Goal: Communication & Community: Answer question/provide support

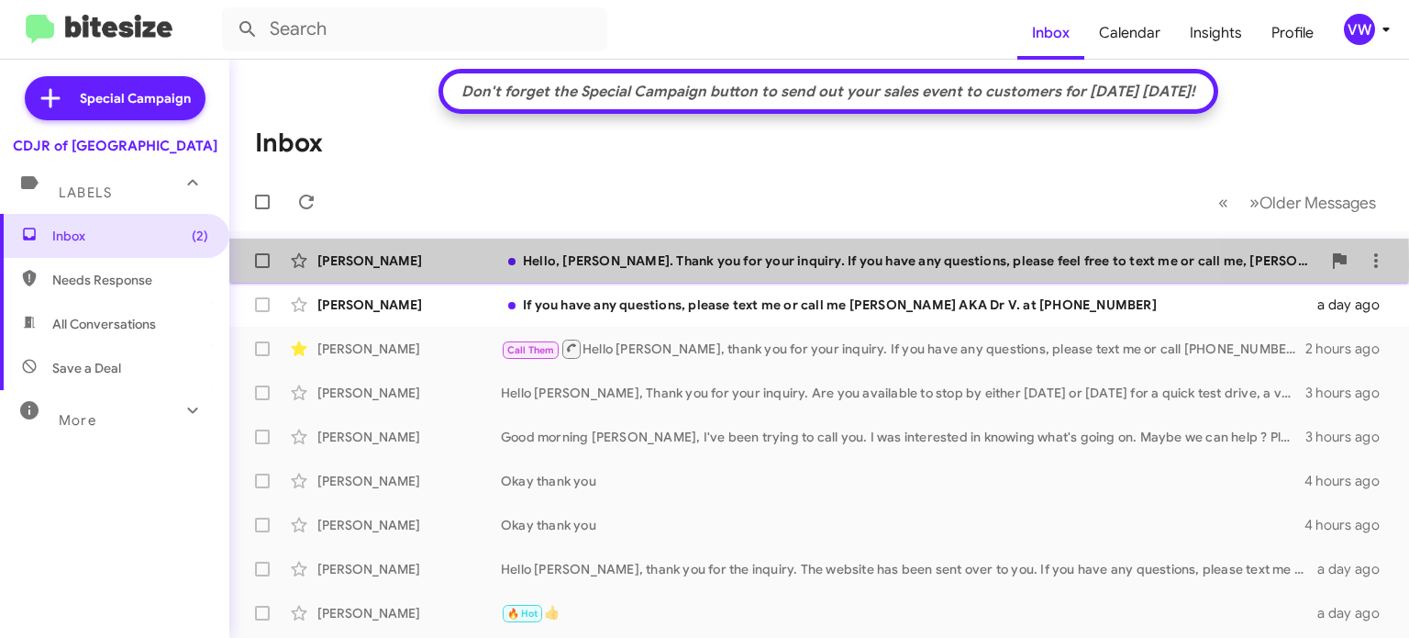
click at [385, 265] on div "[PERSON_NAME]" at bounding box center [408, 260] width 183 height 18
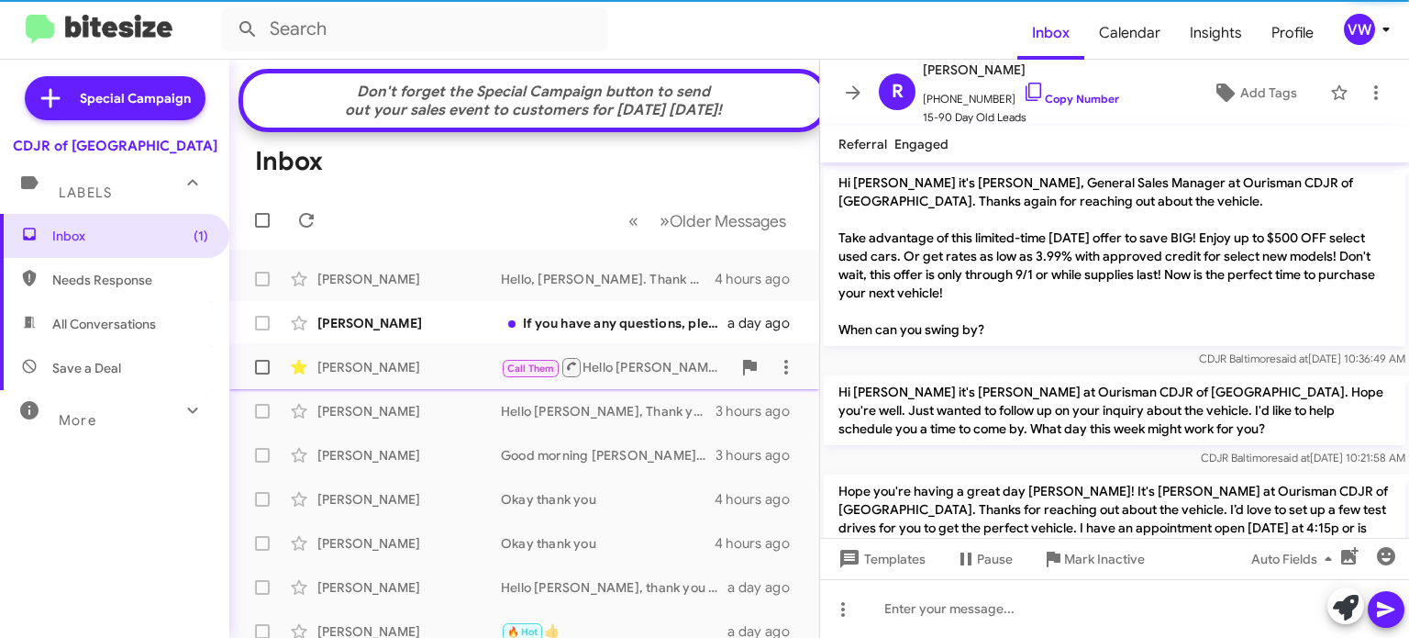
scroll to position [996, 0]
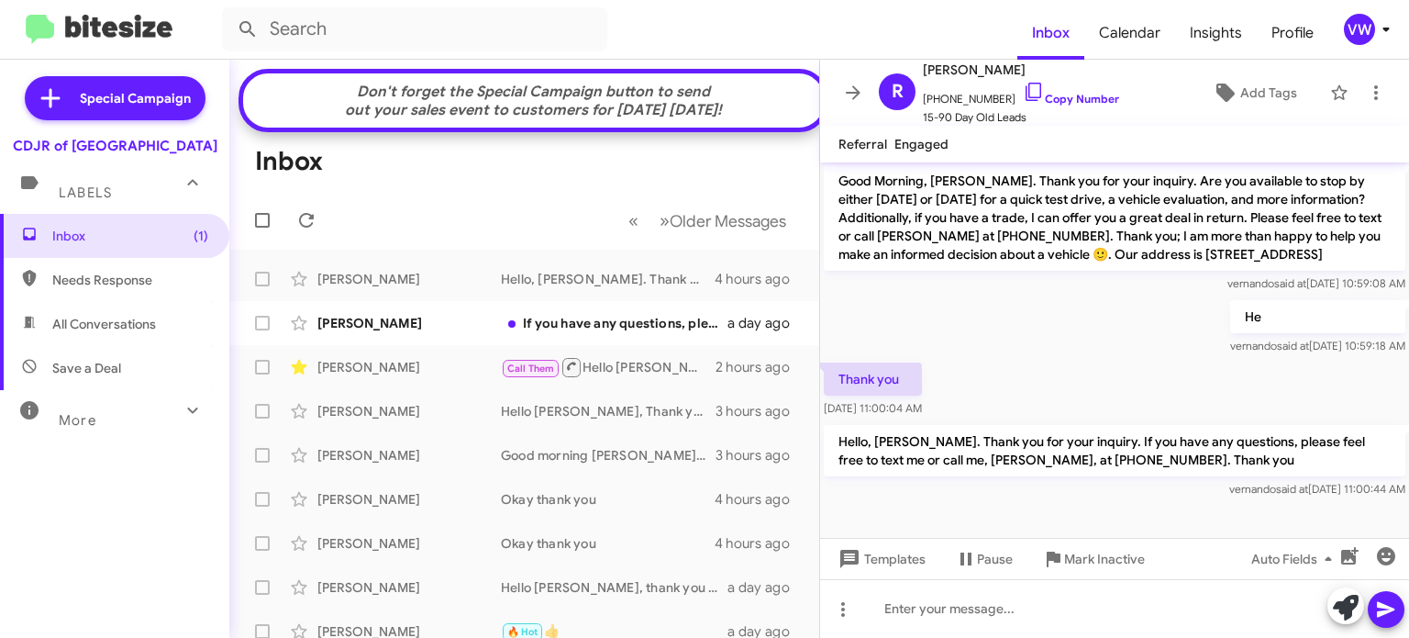
click at [496, 110] on div "Don't forget the Special Campaign button to send out your sales event to custom…" at bounding box center [533, 101] width 563 height 37
click at [491, 127] on mat-toolbar-row "Don't forget the Special Campaign button to send out your sales event to custom…" at bounding box center [534, 100] width 590 height 63
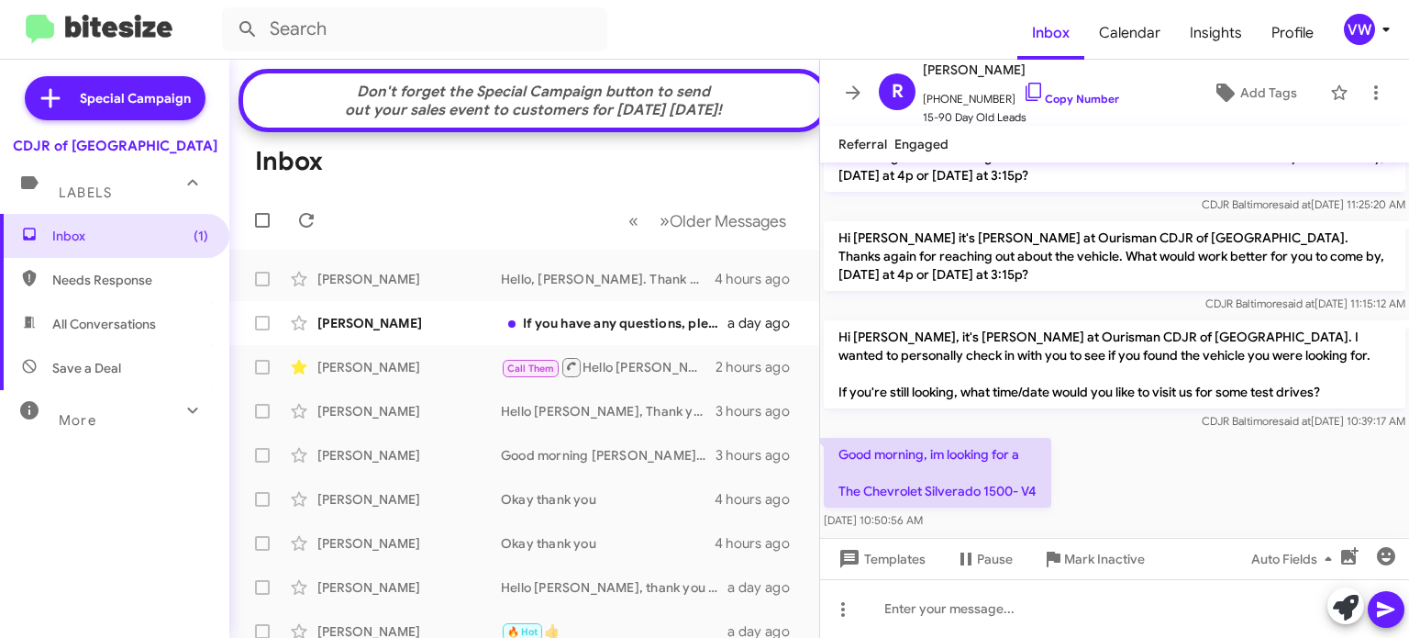
scroll to position [621, 0]
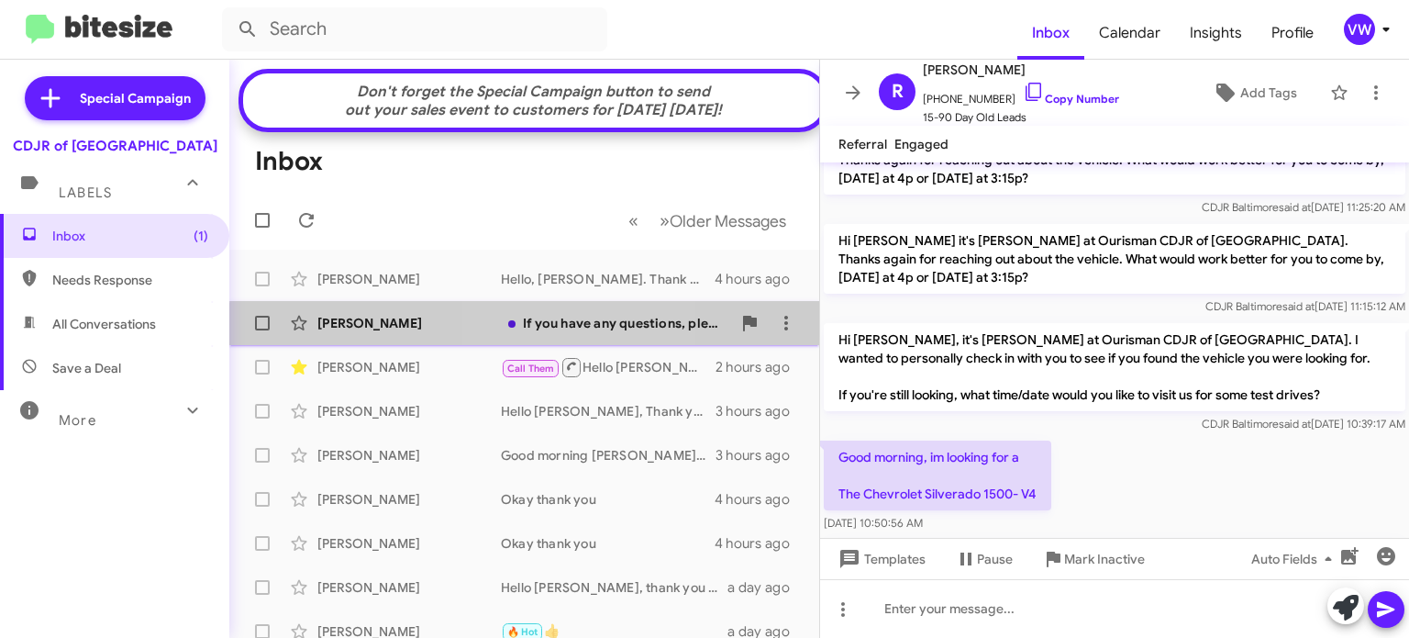
click at [540, 324] on div "If you have any questions, please text me or call me [PERSON_NAME] AKA Dr V. at…" at bounding box center [616, 323] width 230 height 18
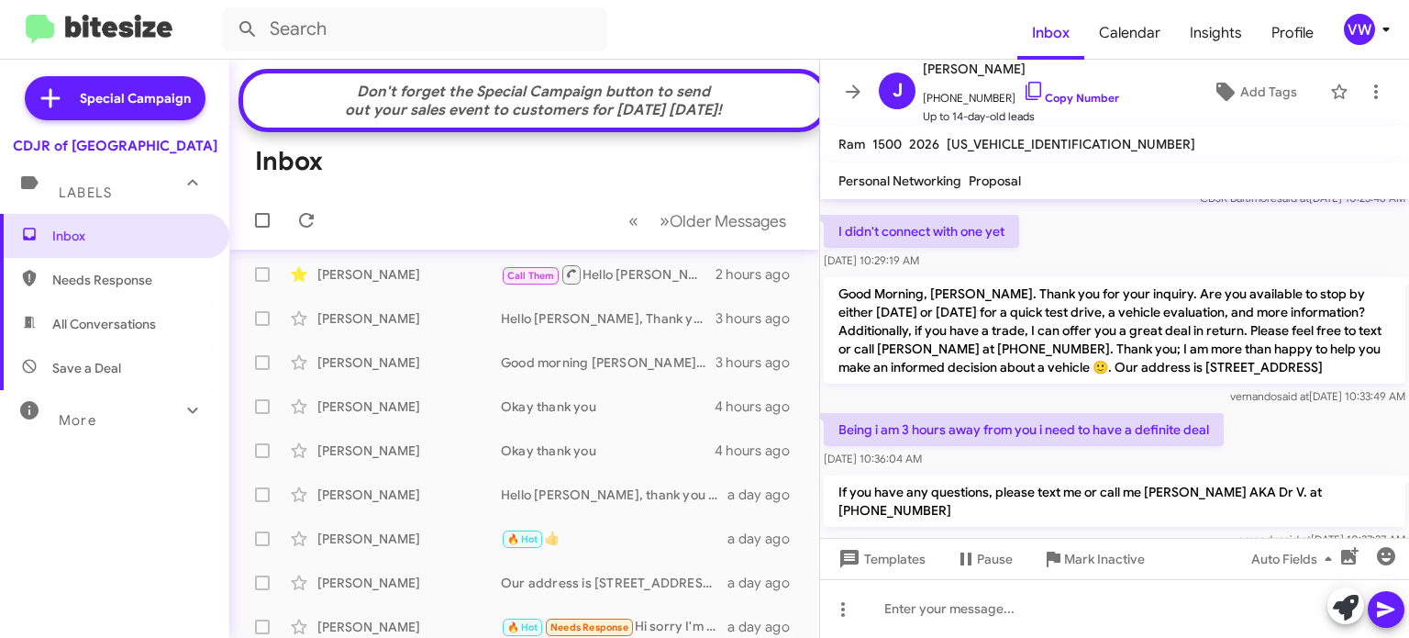
scroll to position [54, 0]
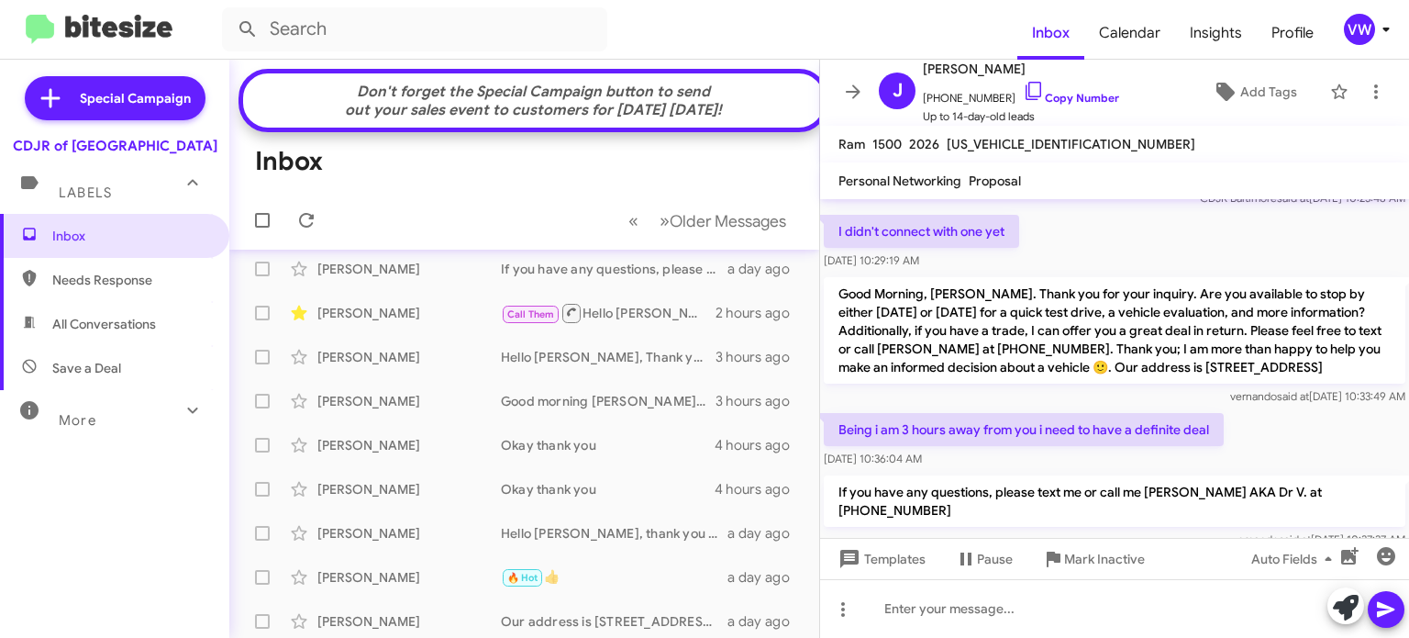
click at [49, 271] on span "Needs Response" at bounding box center [114, 280] width 229 height 44
type input "in:needs-response"
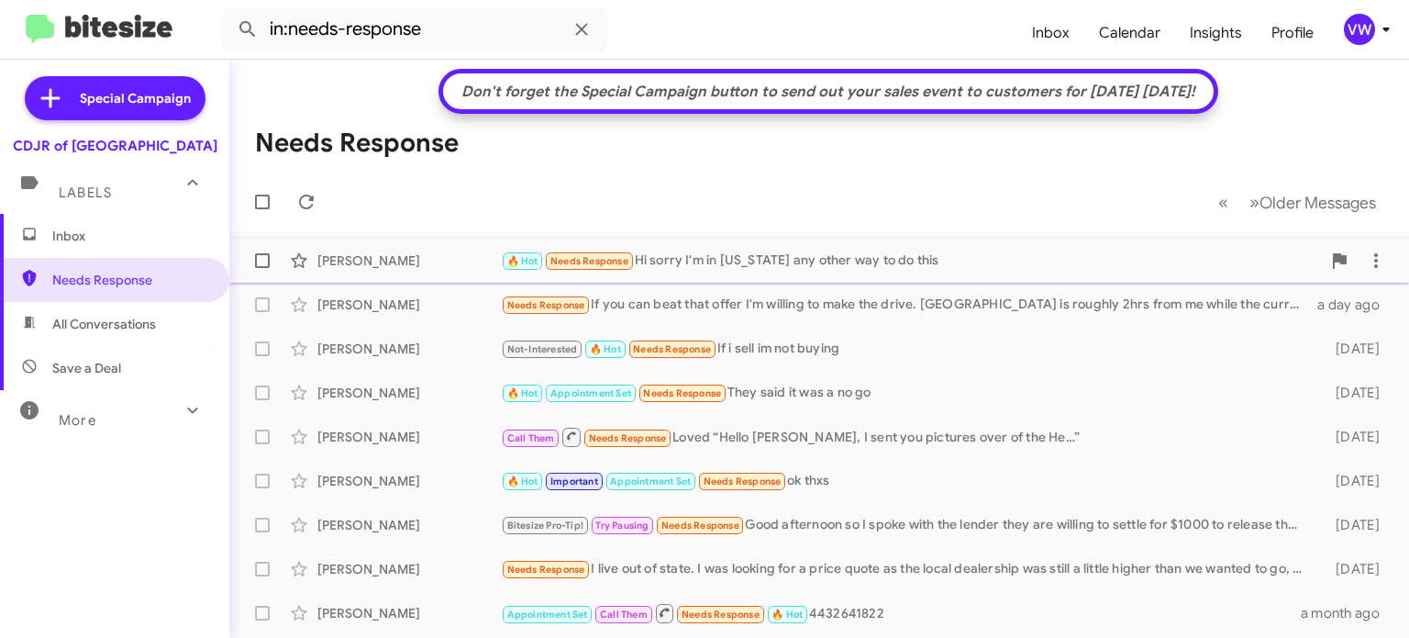
click at [621, 250] on span "🔥 Hot Needs Response" at bounding box center [568, 260] width 134 height 21
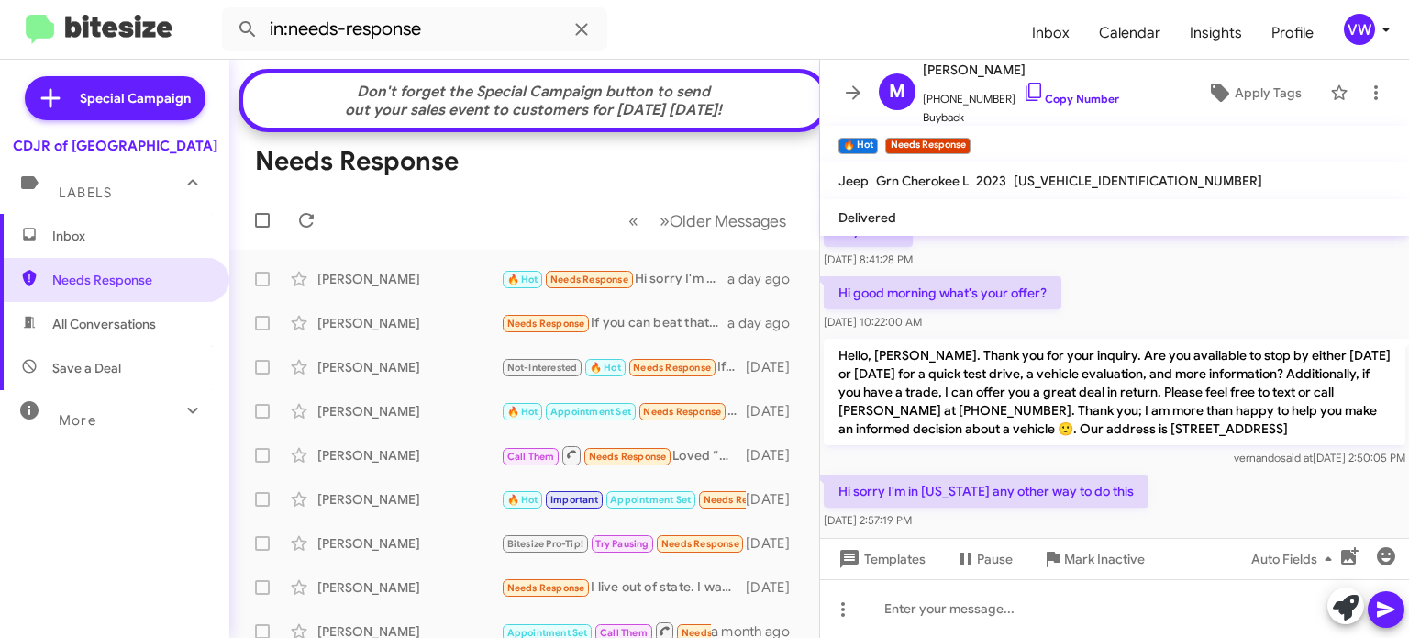
scroll to position [179, 0]
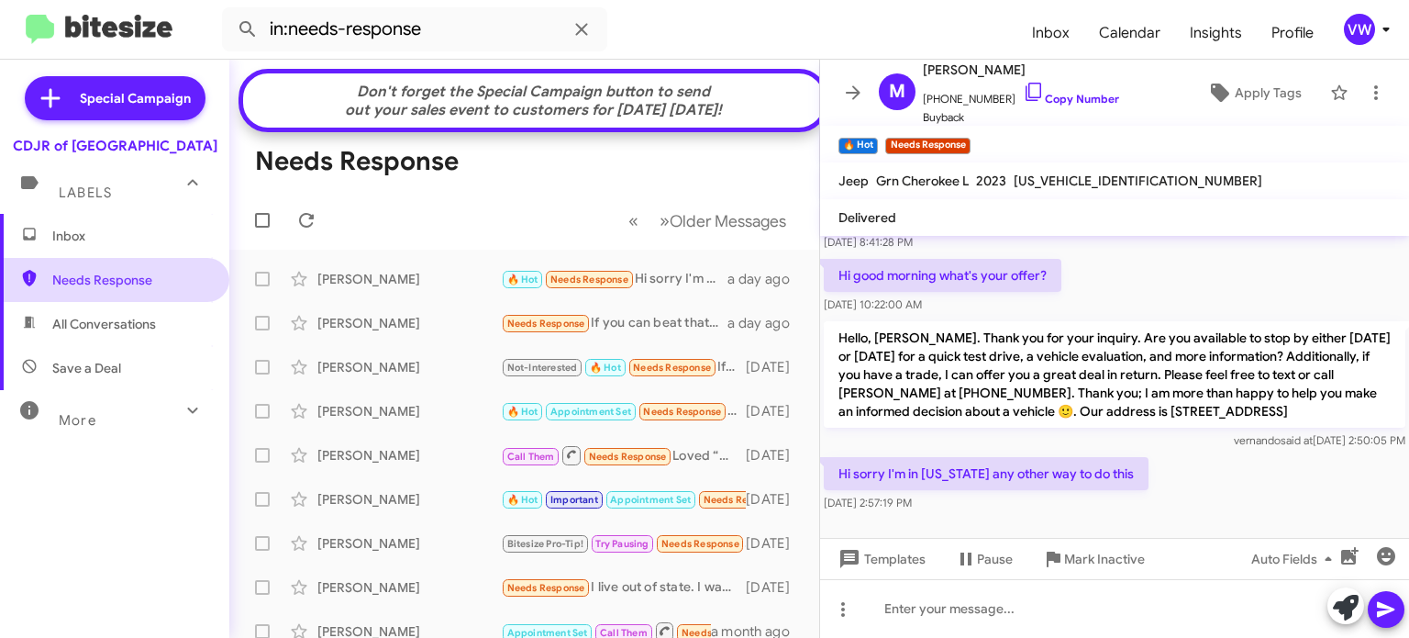
click at [94, 281] on span "Needs Response" at bounding box center [130, 280] width 156 height 18
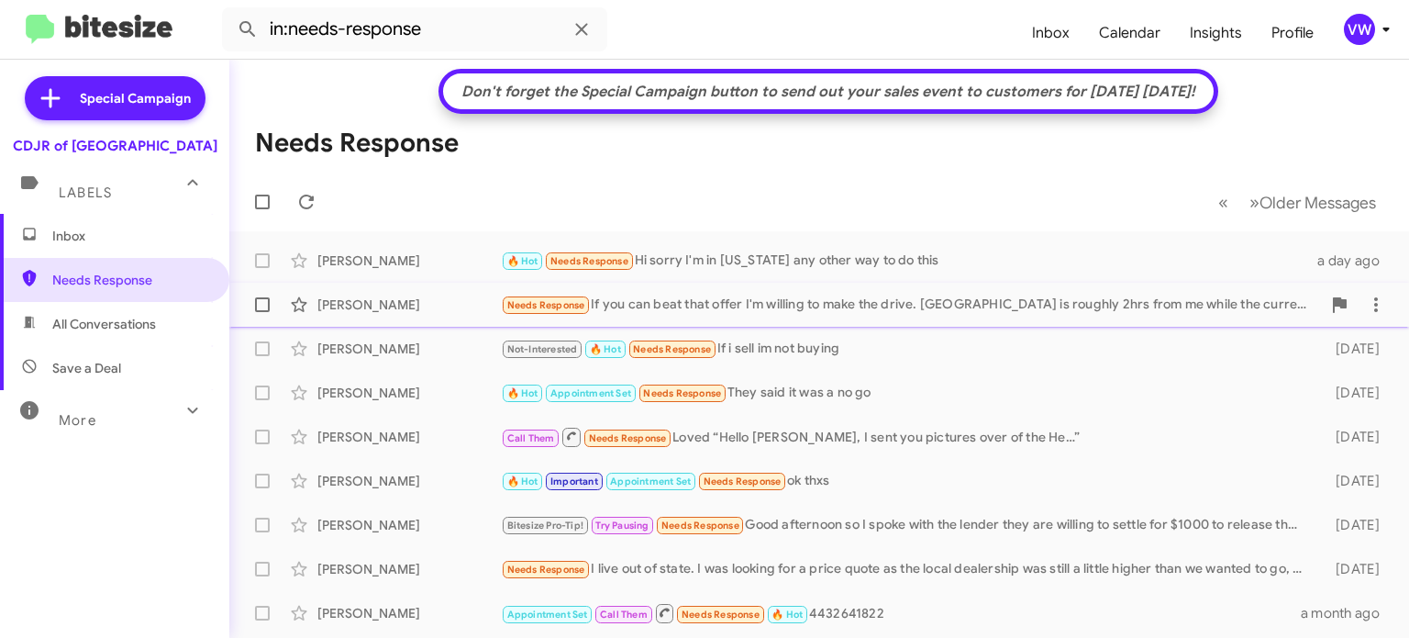
click at [576, 304] on span "Needs Response" at bounding box center [546, 305] width 78 height 12
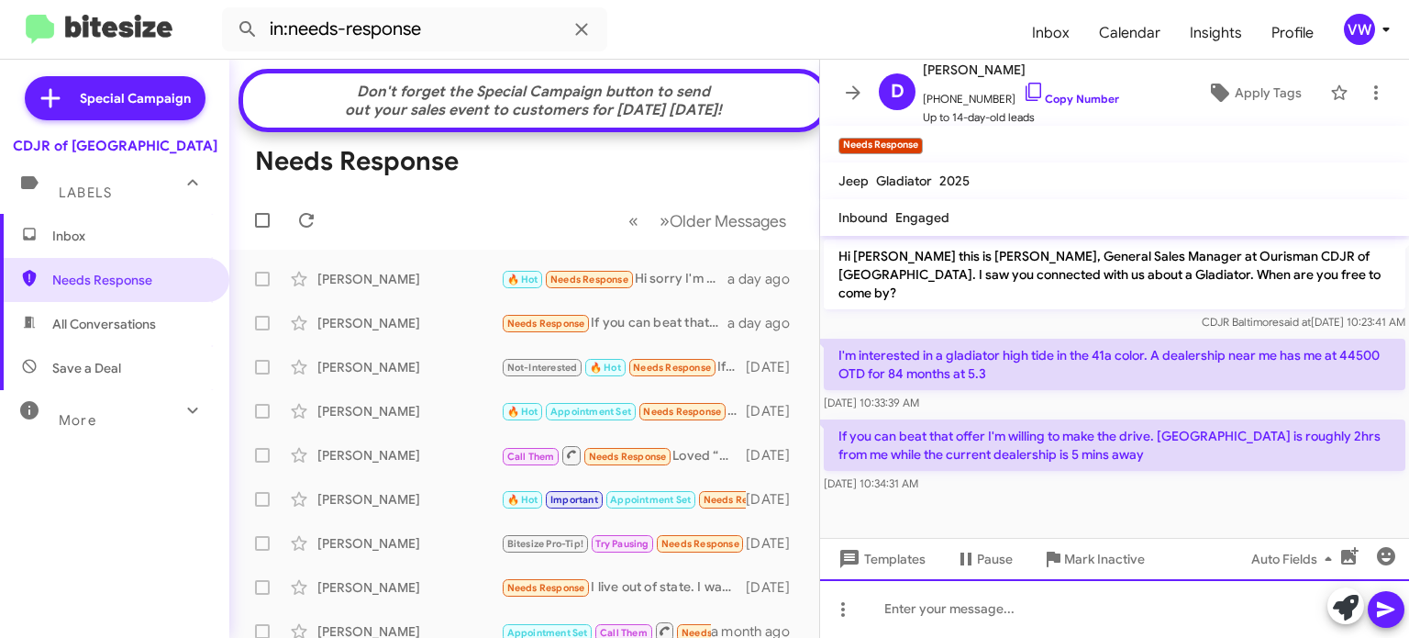
click at [913, 613] on div at bounding box center [1114, 608] width 589 height 59
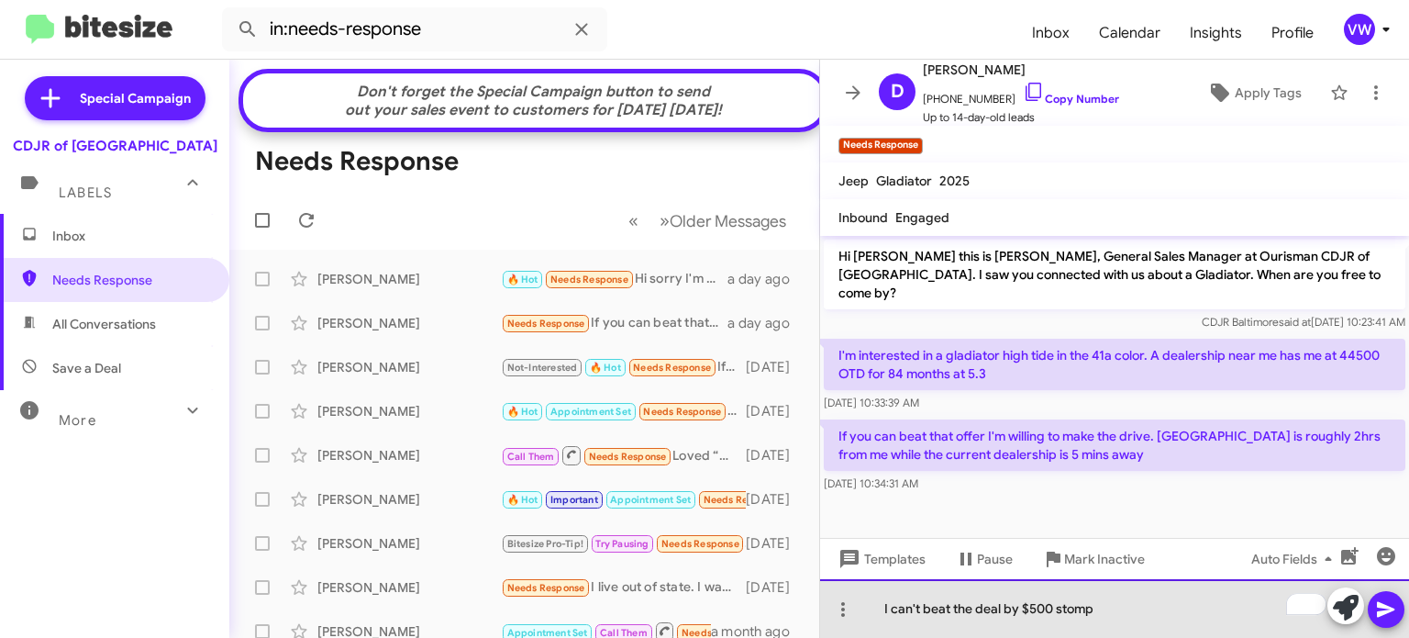
click at [1007, 605] on div "I can't beat the deal by $500 stomp" at bounding box center [1114, 608] width 589 height 59
click at [1134, 606] on div "I can't beat the deal by $500 stomp" at bounding box center [1114, 608] width 589 height 59
click at [1282, 605] on div "I can't beat their deal by $500, provided that the MSRP is the same" at bounding box center [1114, 608] width 589 height 59
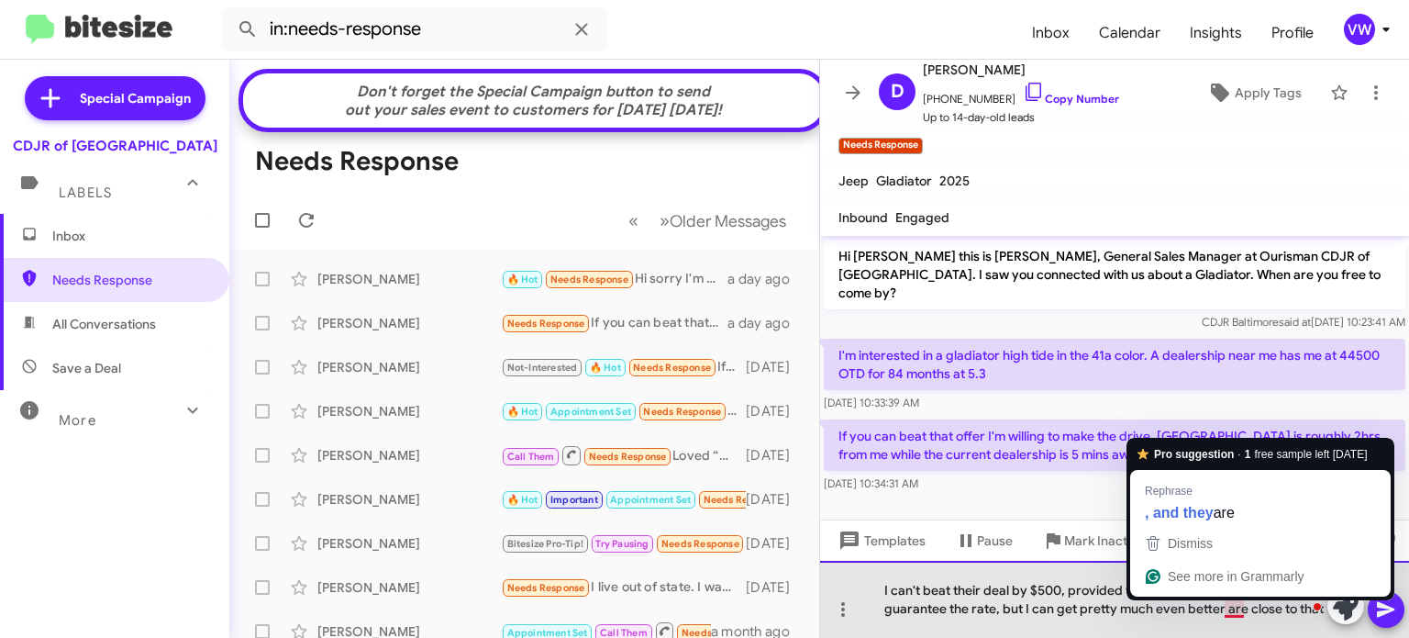
click at [1243, 607] on div "I can't beat their deal by $500, provided that the MSRP is the same i can't gua…" at bounding box center [1114, 598] width 589 height 77
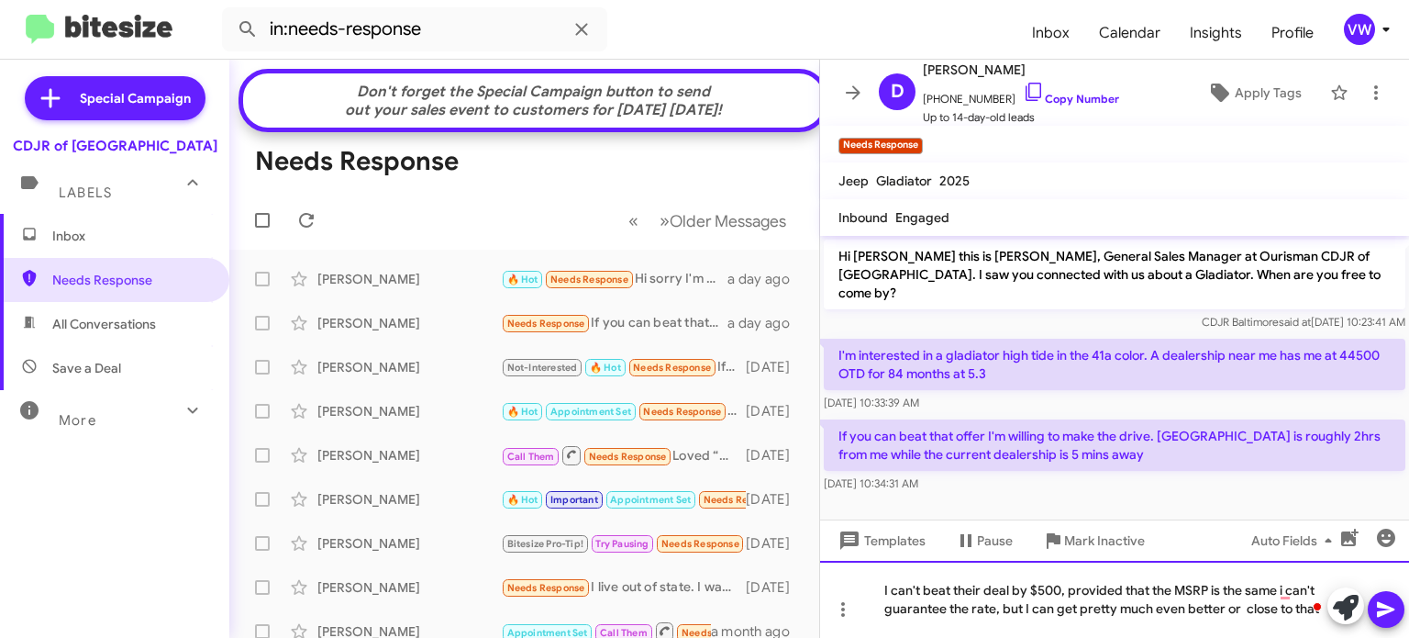
click at [972, 621] on div "I can't beat their deal by $500, provided that the MSRP is the same i can't gua…" at bounding box center [1114, 598] width 589 height 77
click at [897, 626] on div "I can't beat their deal by $500, provided that the MSRP is the same i can't gua…" at bounding box center [1114, 598] width 589 height 77
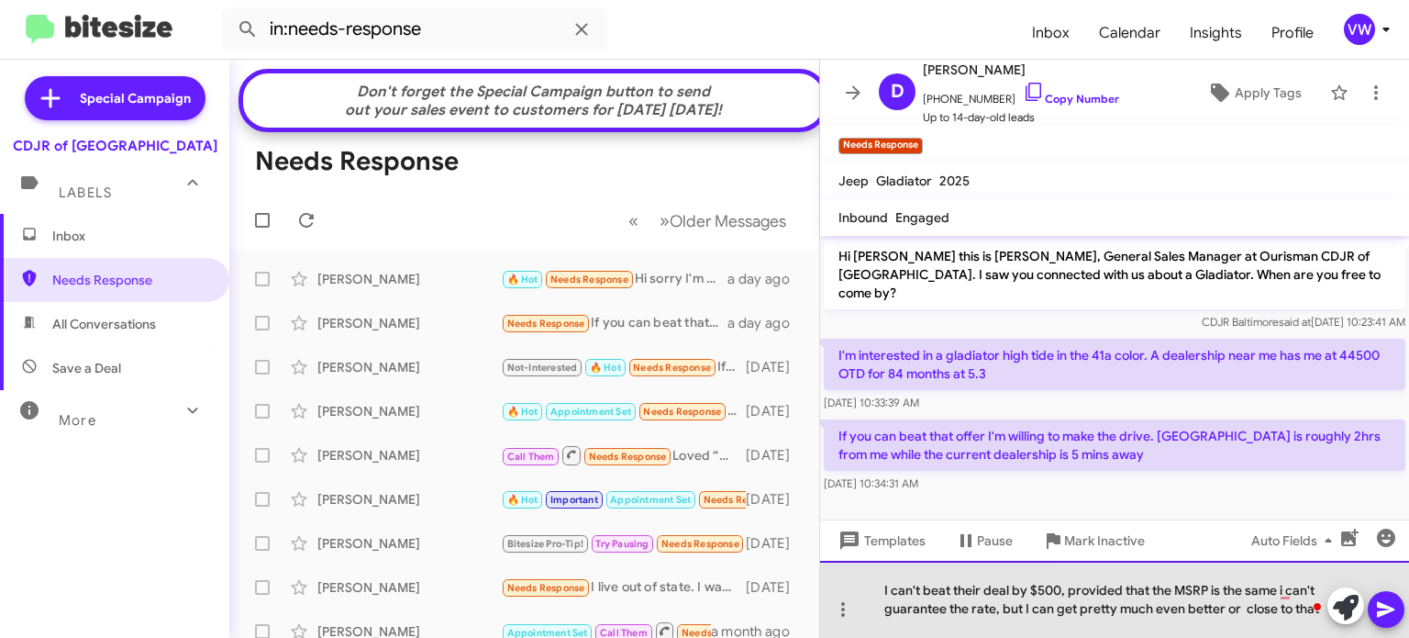
click at [1291, 610] on div "I can't beat their deal by $500, provided that the MSRP is the same i can't gua…" at bounding box center [1114, 598] width 589 height 77
click at [1309, 605] on div "I can't beat their deal by $500, provided that the MSRP is the same i can't gua…" at bounding box center [1114, 598] width 589 height 77
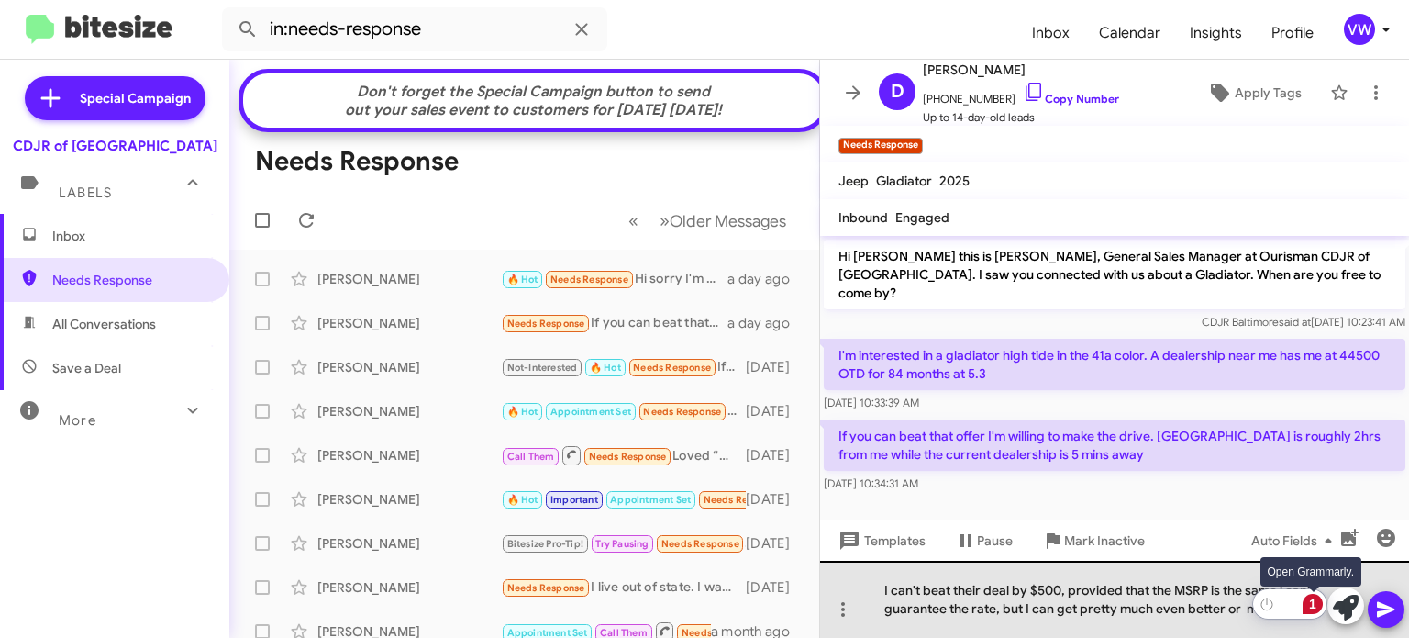
click at [1303, 611] on div "1" at bounding box center [1313, 603] width 20 height 20
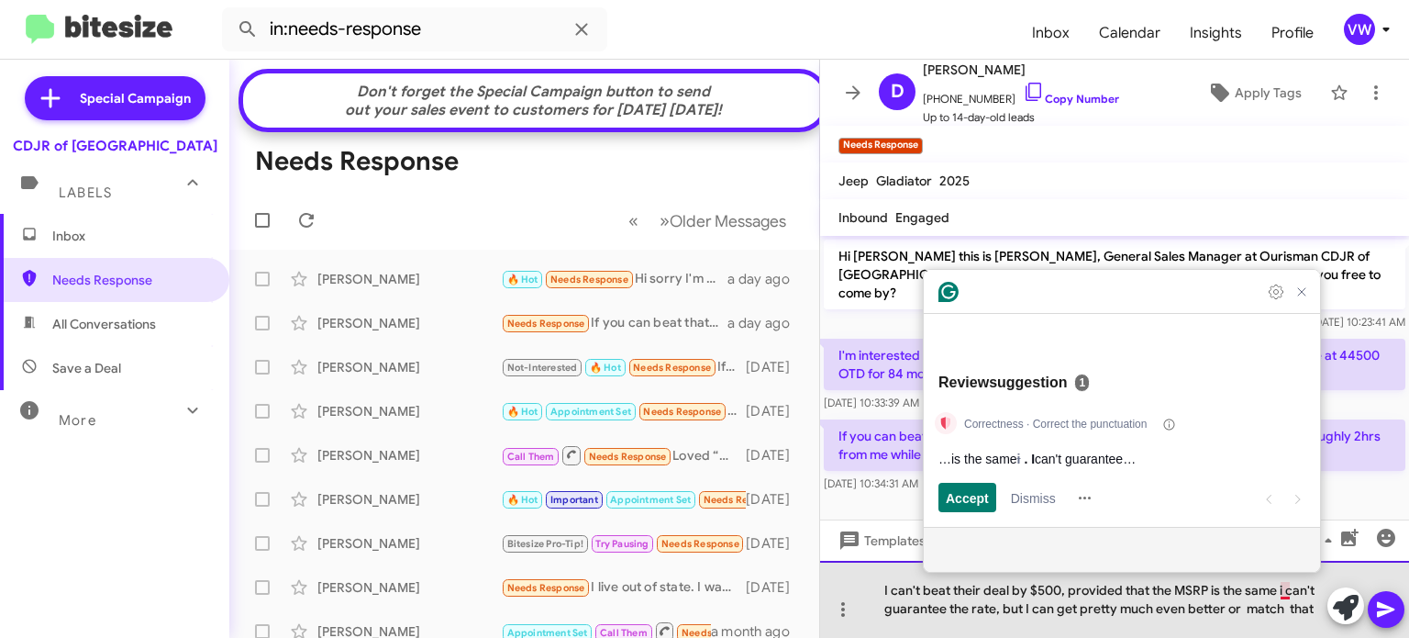
click at [1316, 608] on div "I can't beat their deal by $500, provided that the MSRP is the same i can't gua…" at bounding box center [1114, 598] width 589 height 77
click at [1238, 605] on div "I can't beat their deal by $500, provided that the MSRP is the same i can't gua…" at bounding box center [1114, 598] width 589 height 77
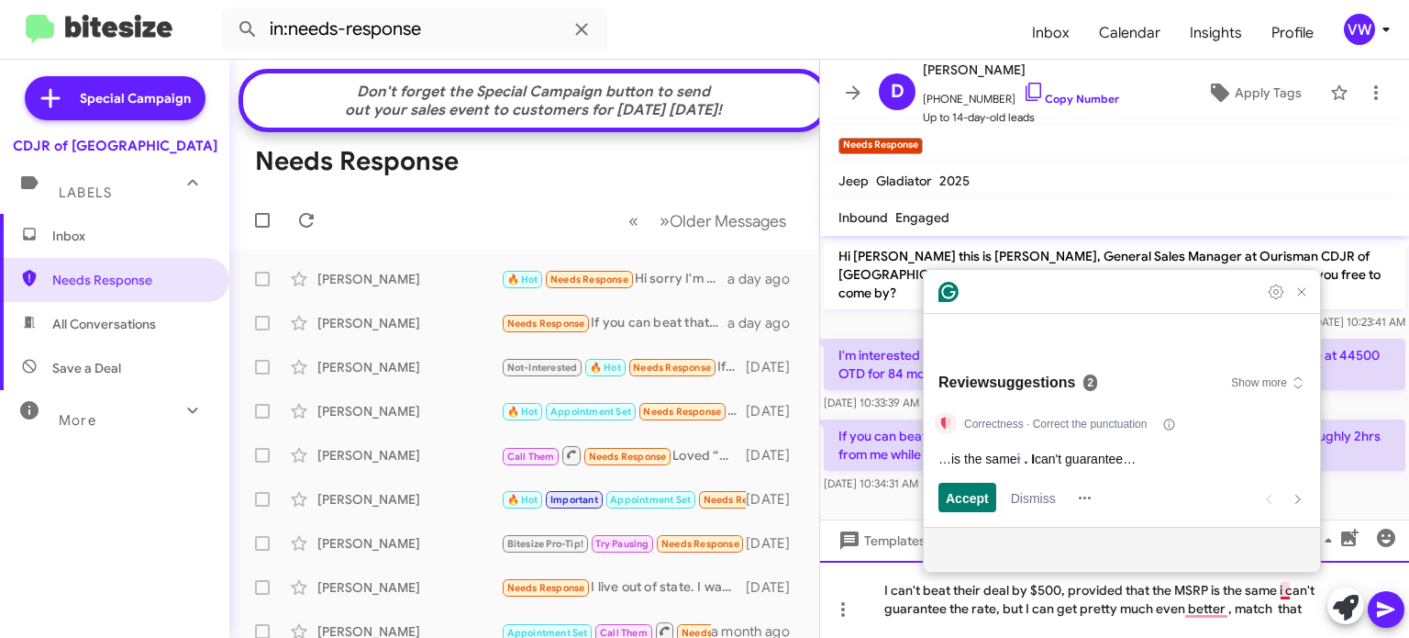
click at [1271, 606] on div "I can't beat their deal by $500, provided that the MSRP is the same i can't gua…" at bounding box center [1114, 598] width 589 height 77
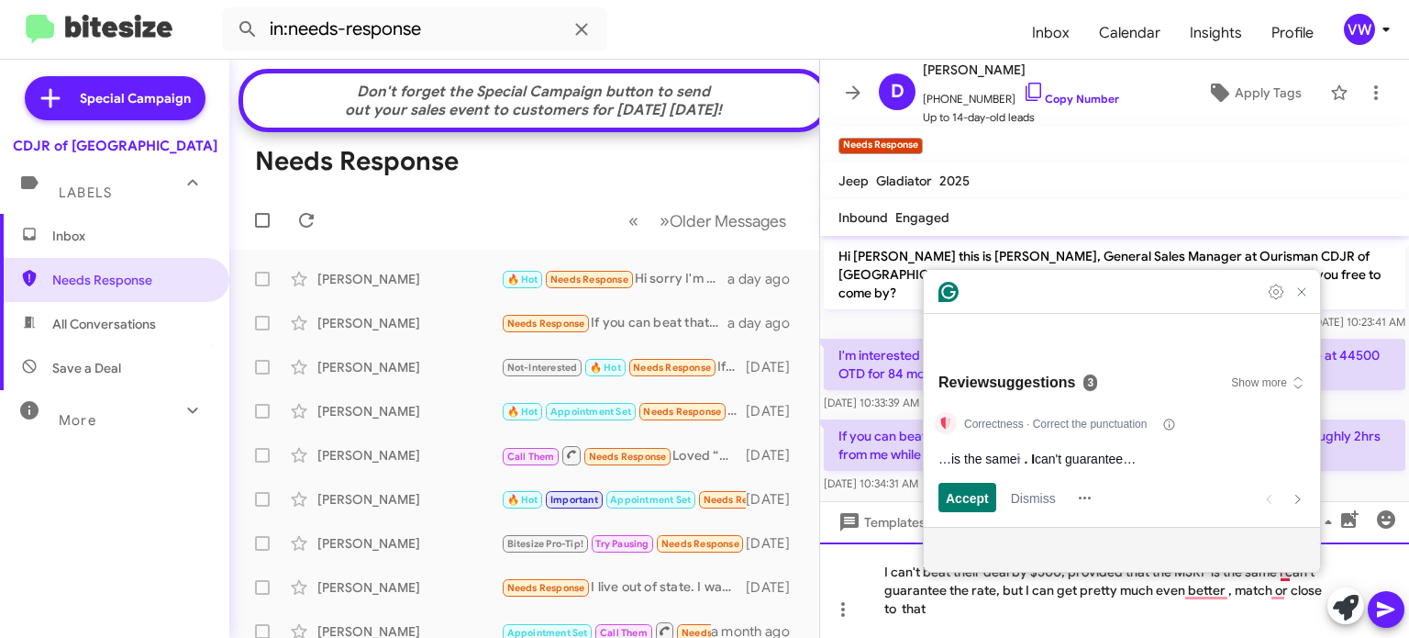
click at [977, 619] on div "I can't beat their deal by $500, provided that the MSRP is the same i can't gua…" at bounding box center [1114, 589] width 589 height 95
click at [887, 496] on div at bounding box center [1114, 503] width 589 height 14
click at [1292, 303] on icon "Close Grammarly Assistant" at bounding box center [1302, 292] width 22 height 22
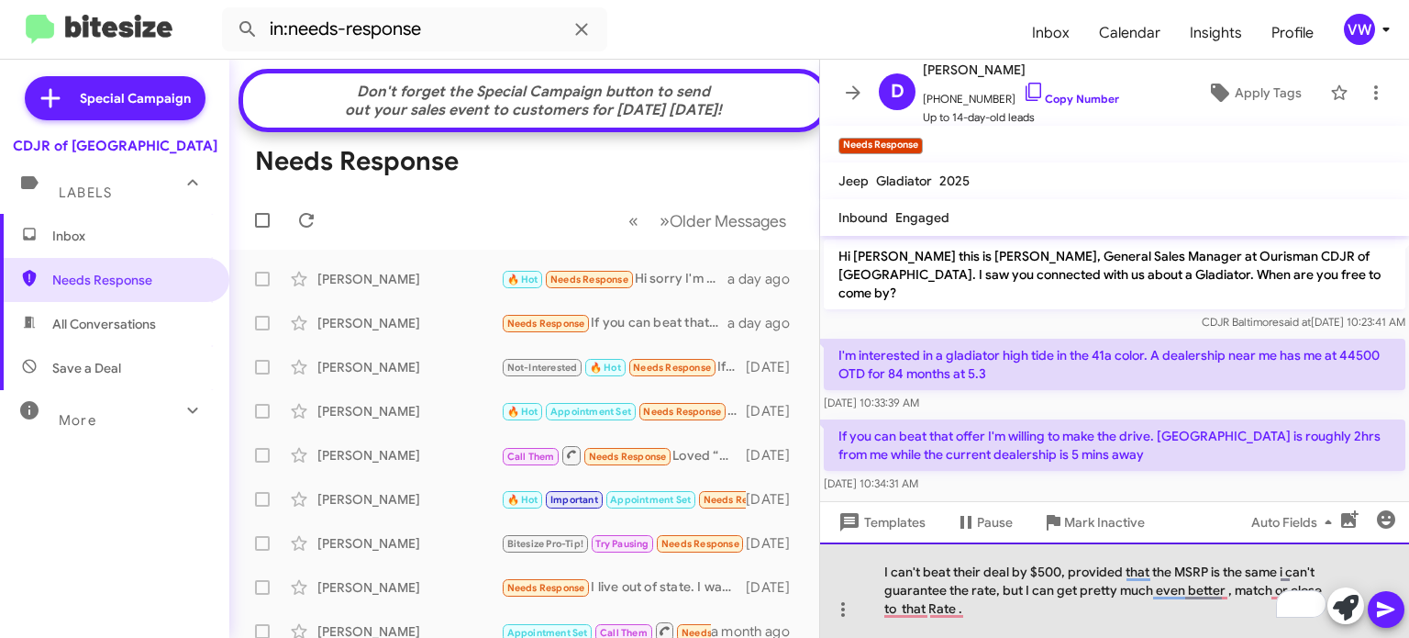
click at [944, 583] on div "I can't beat their deal by $500, provided that the MSRP is the same i can't gua…" at bounding box center [1114, 589] width 589 height 95
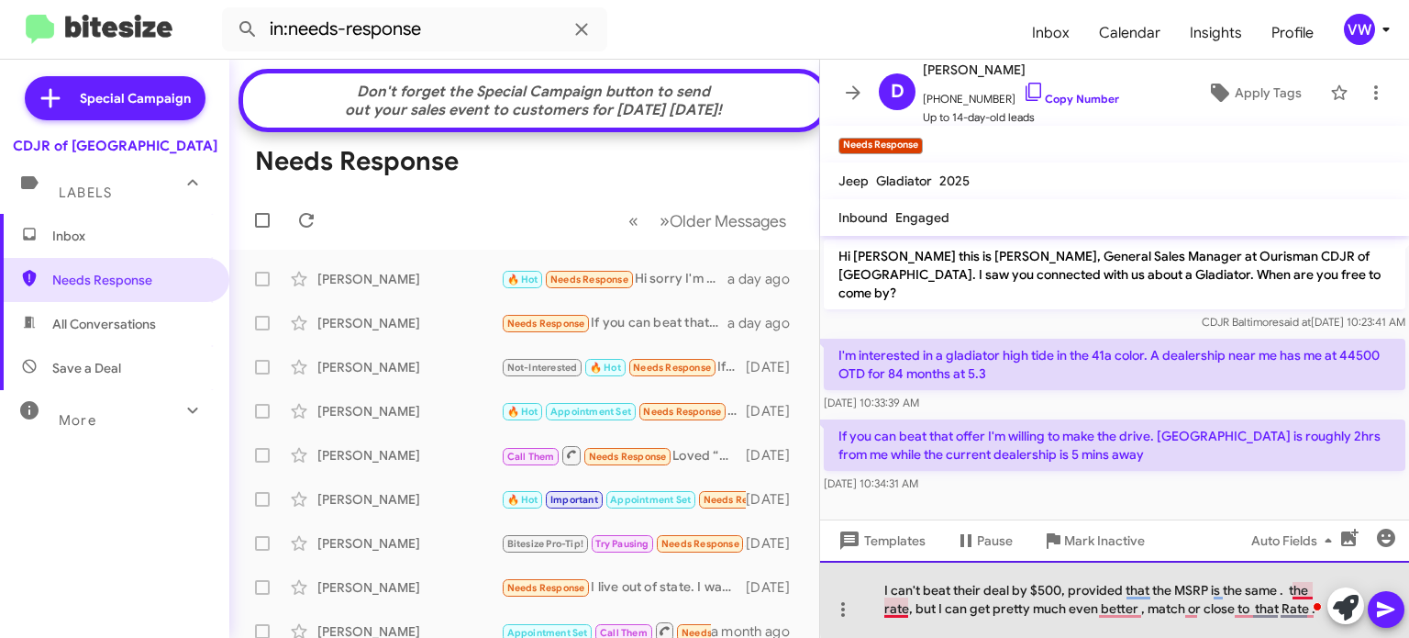
click at [1300, 592] on div "I can't beat their deal by $500, provided that the MSRP is the same . the rate,…" at bounding box center [1114, 598] width 589 height 77
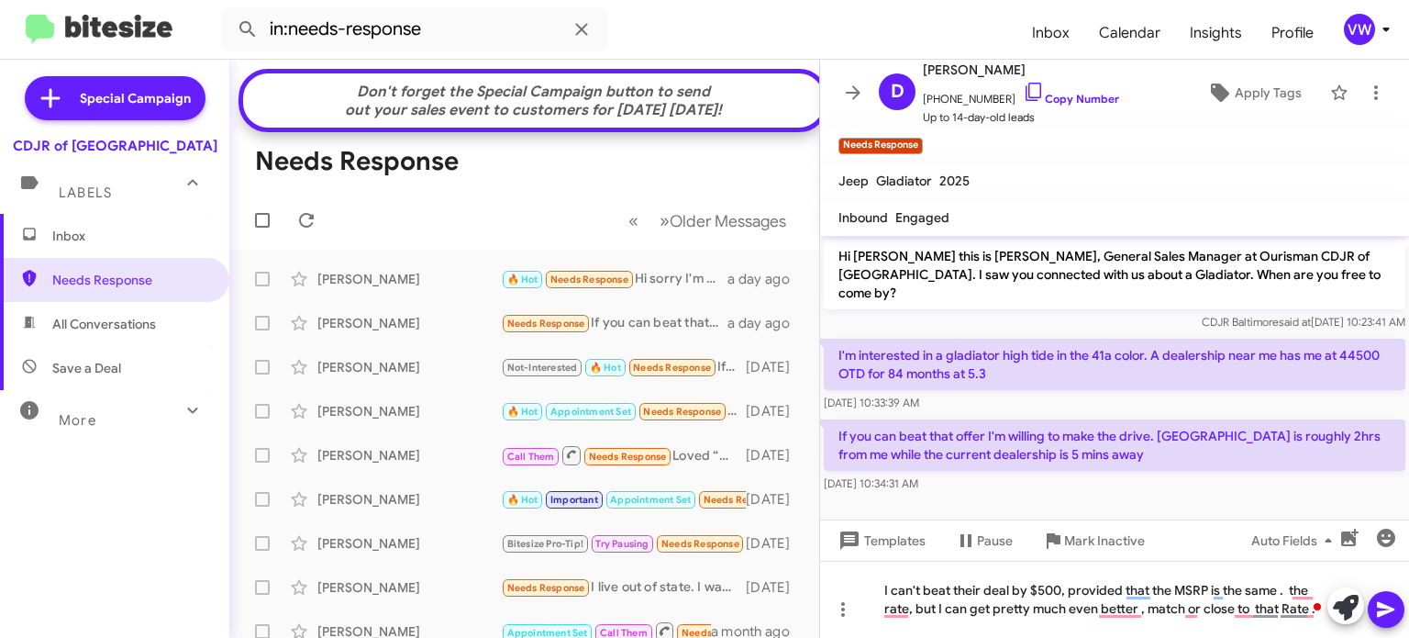
click at [1243, 497] on cdk-virtual-scroll-viewport "Hi [PERSON_NAME] this is [PERSON_NAME], General Sales Manager at Ourisman CDJR …" at bounding box center [1114, 377] width 589 height 283
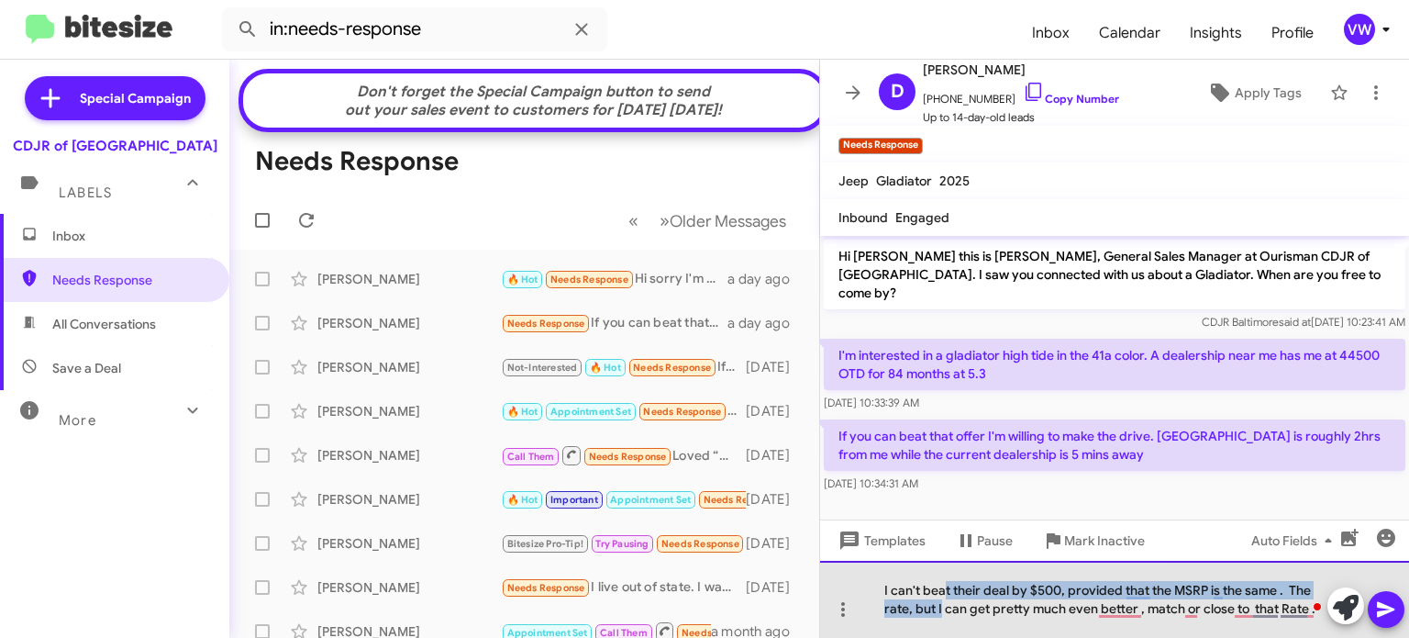
click at [937, 600] on div "I can't beat their deal by $500, provided that the MSRP is the same . The rate,…" at bounding box center [1114, 598] width 589 height 77
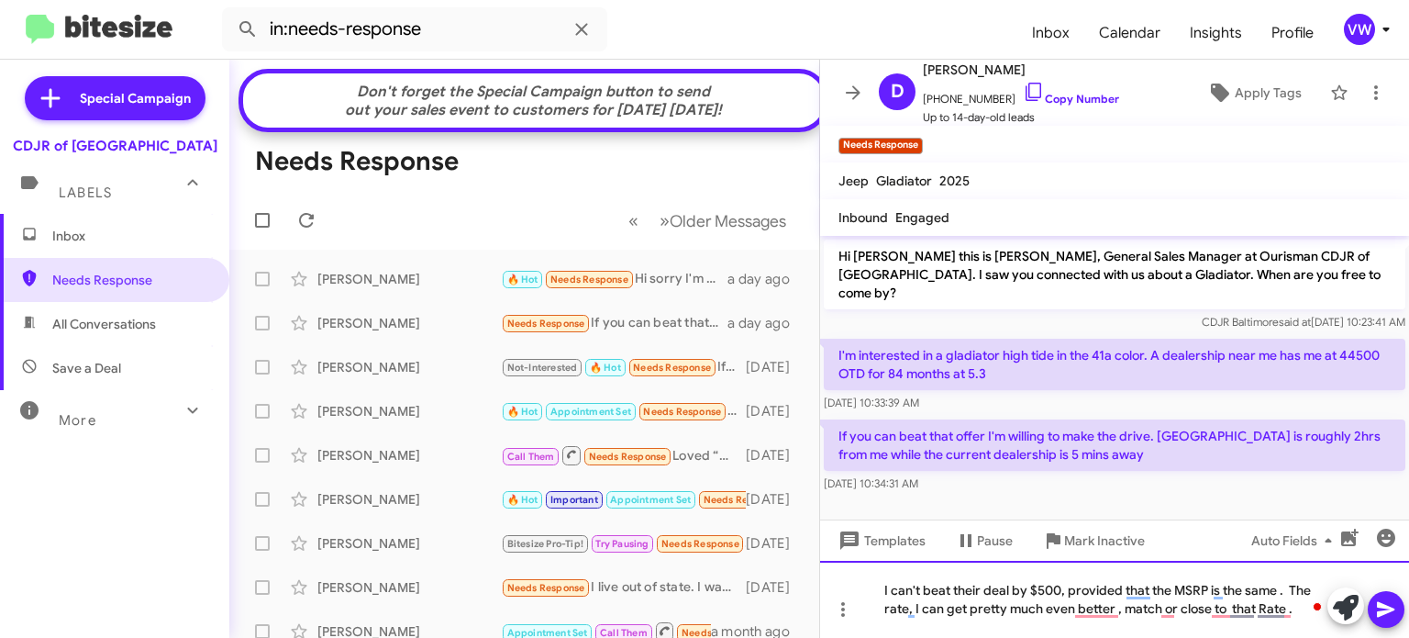
click at [1293, 607] on div "I can't beat their deal by $500, provided that the MSRP is the same . The rate,…" at bounding box center [1114, 598] width 589 height 77
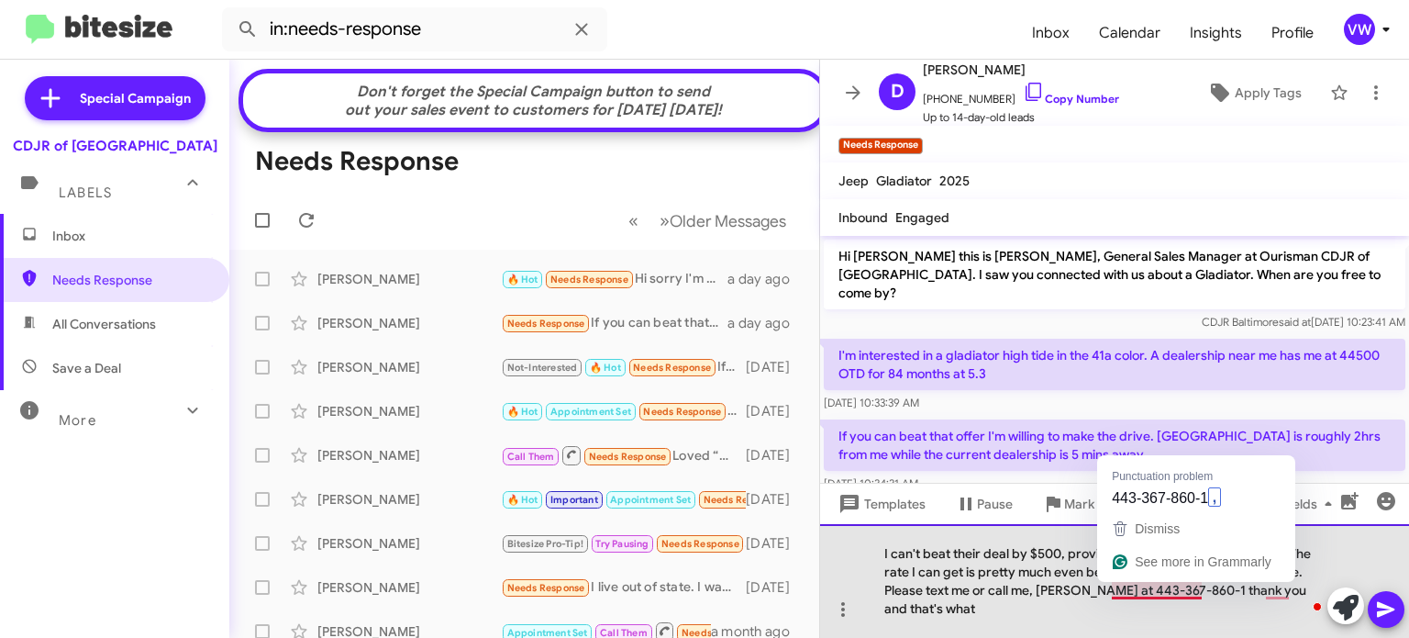
click at [1212, 627] on div "I can't beat their deal by $500, provided that the MSRP is the same . The rate …" at bounding box center [1114, 581] width 589 height 114
click at [1197, 591] on div "I can't beat their deal by $500, provided that the MSRP is the same . The rate …" at bounding box center [1114, 581] width 589 height 114
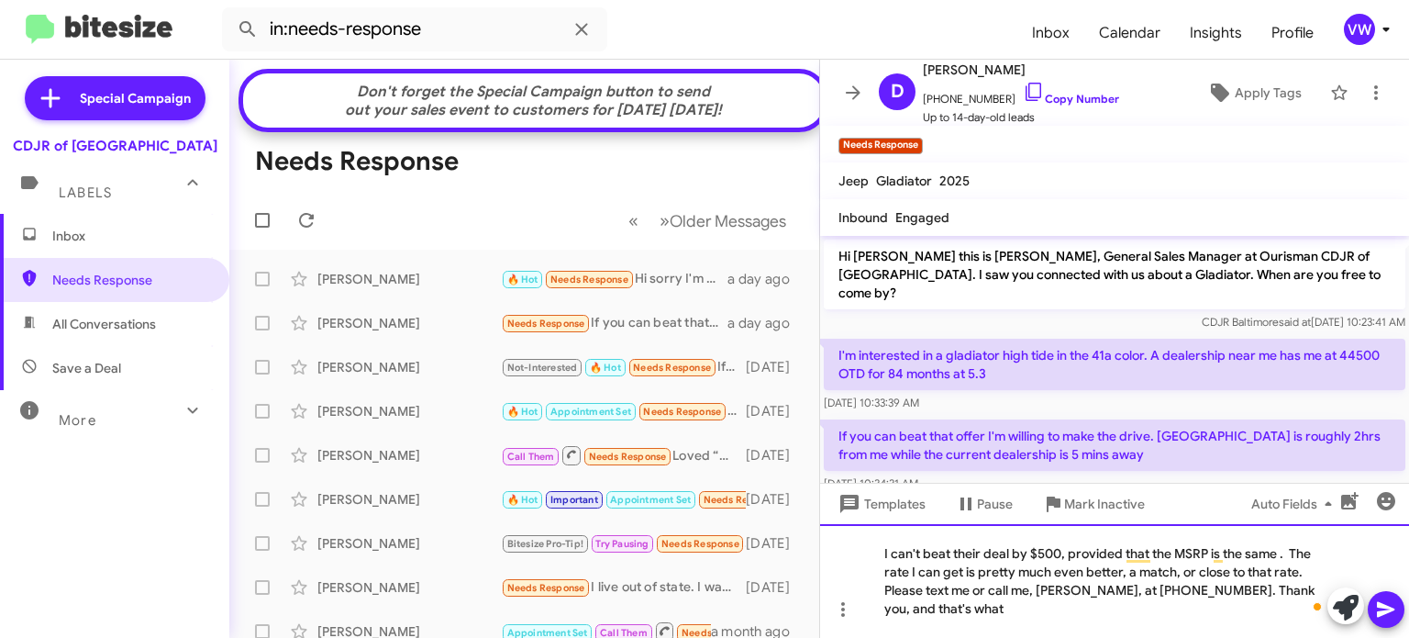
click at [1045, 585] on div "I can't beat their deal by $500, provided that the MSRP is the same . The rate …" at bounding box center [1114, 581] width 589 height 114
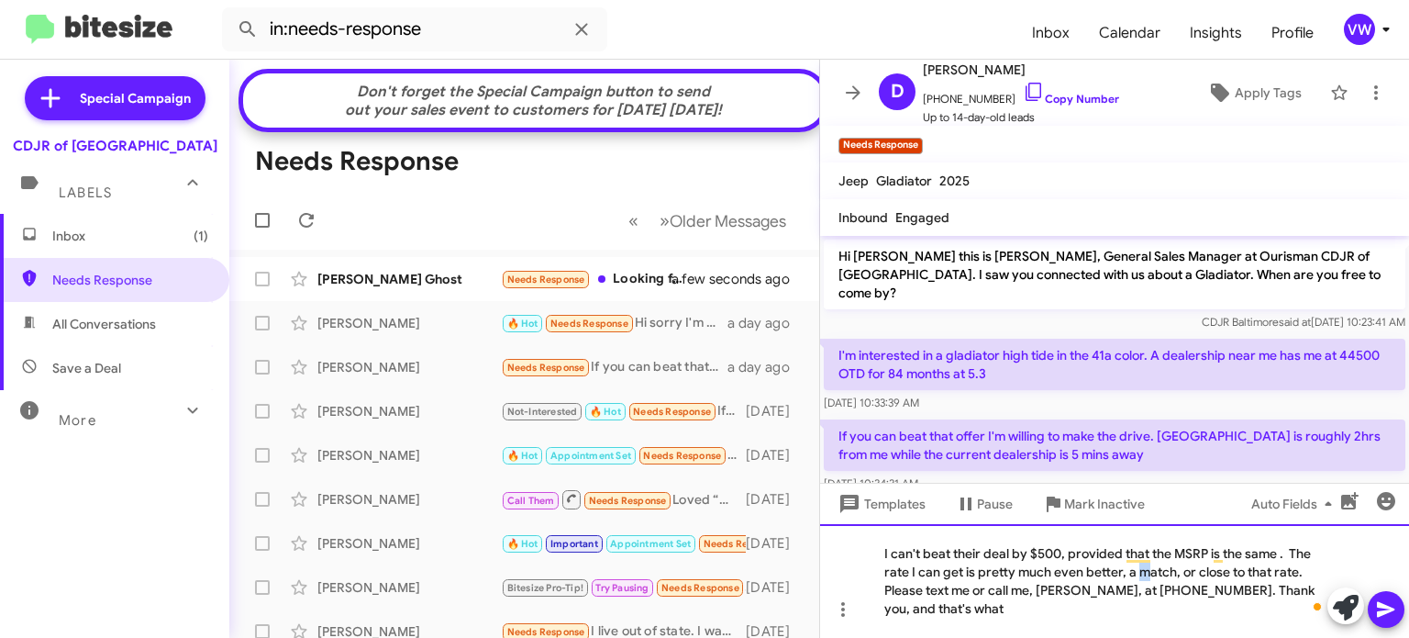
click at [1130, 570] on div "I can't beat their deal by $500, provided that the MSRP is the same . The rate …" at bounding box center [1114, 581] width 589 height 114
click at [1183, 573] on div "I can't beat their deal by $500, provided that the MSRP is the same . The rate …" at bounding box center [1114, 581] width 589 height 114
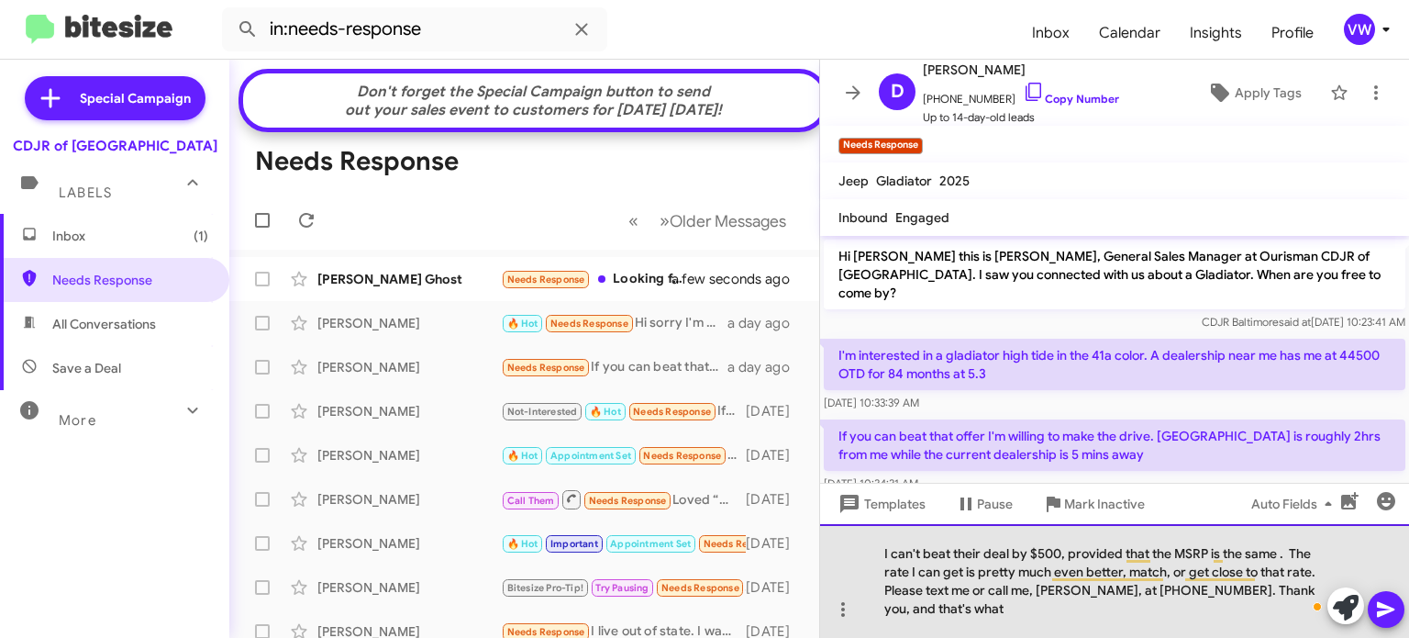
click at [1317, 571] on div "I can't beat their deal by $500, provided that the MSRP is the same . The rate …" at bounding box center [1114, 581] width 589 height 114
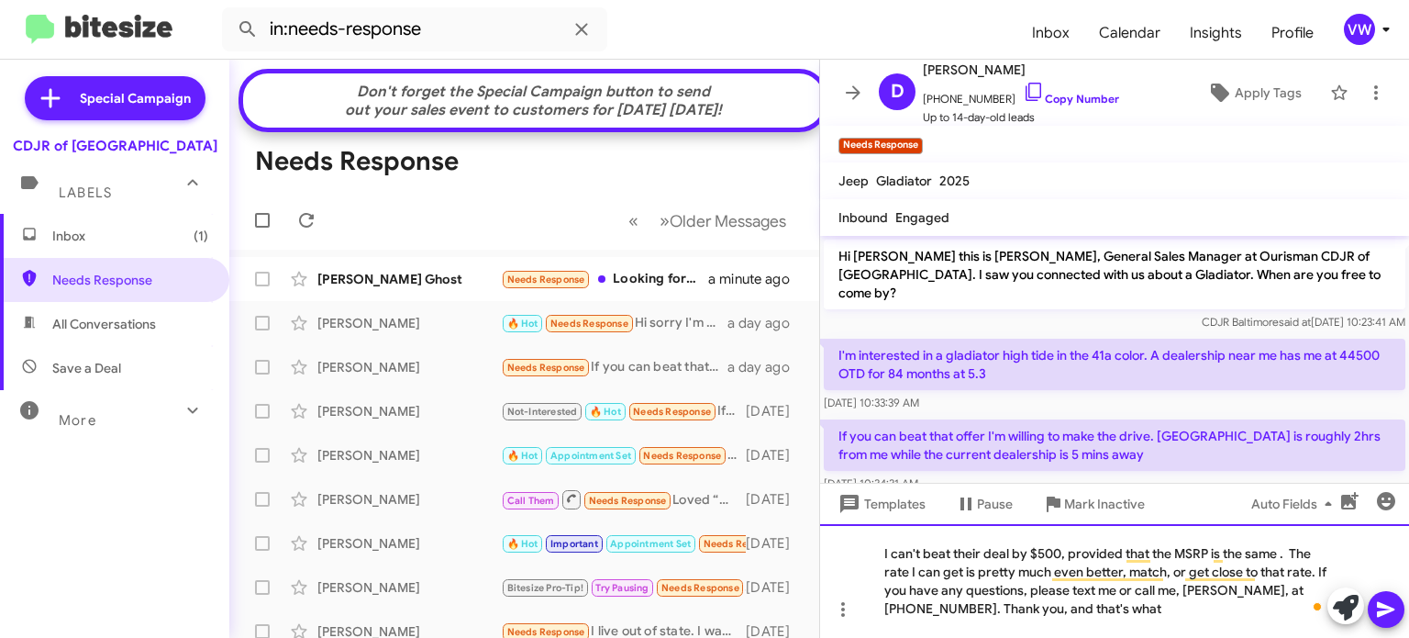
click at [1092, 606] on div "I can't beat their deal by $500, provided that the MSRP is the same . The rate …" at bounding box center [1114, 581] width 589 height 114
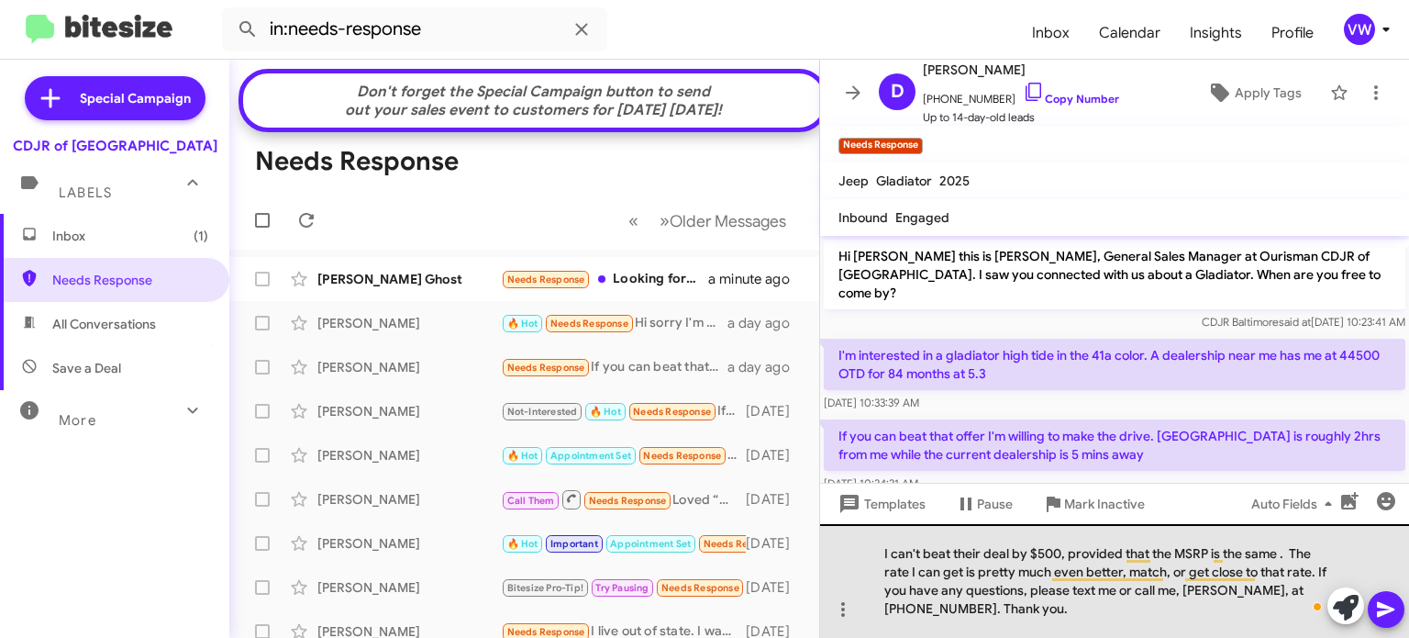
click at [876, 554] on div "I can't beat their deal by $500, provided that the MSRP is the same . The rate …" at bounding box center [1114, 581] width 589 height 114
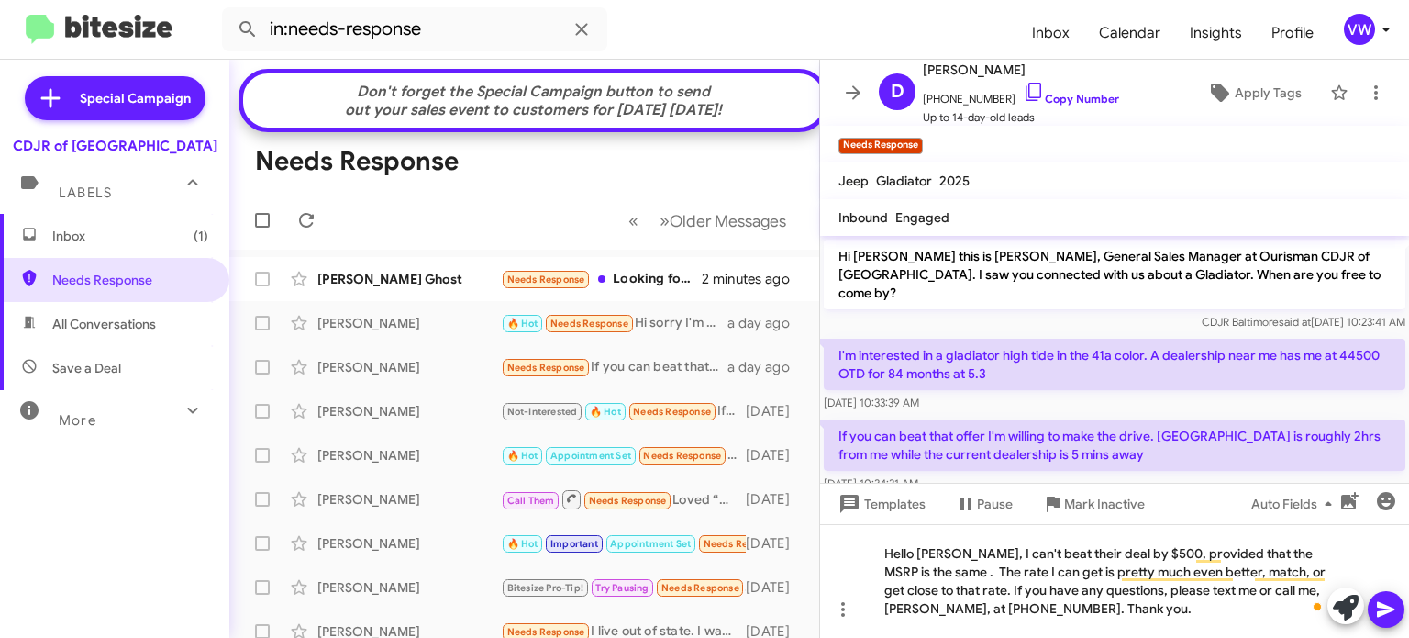
click at [1380, 613] on icon at bounding box center [1385, 610] width 17 height 16
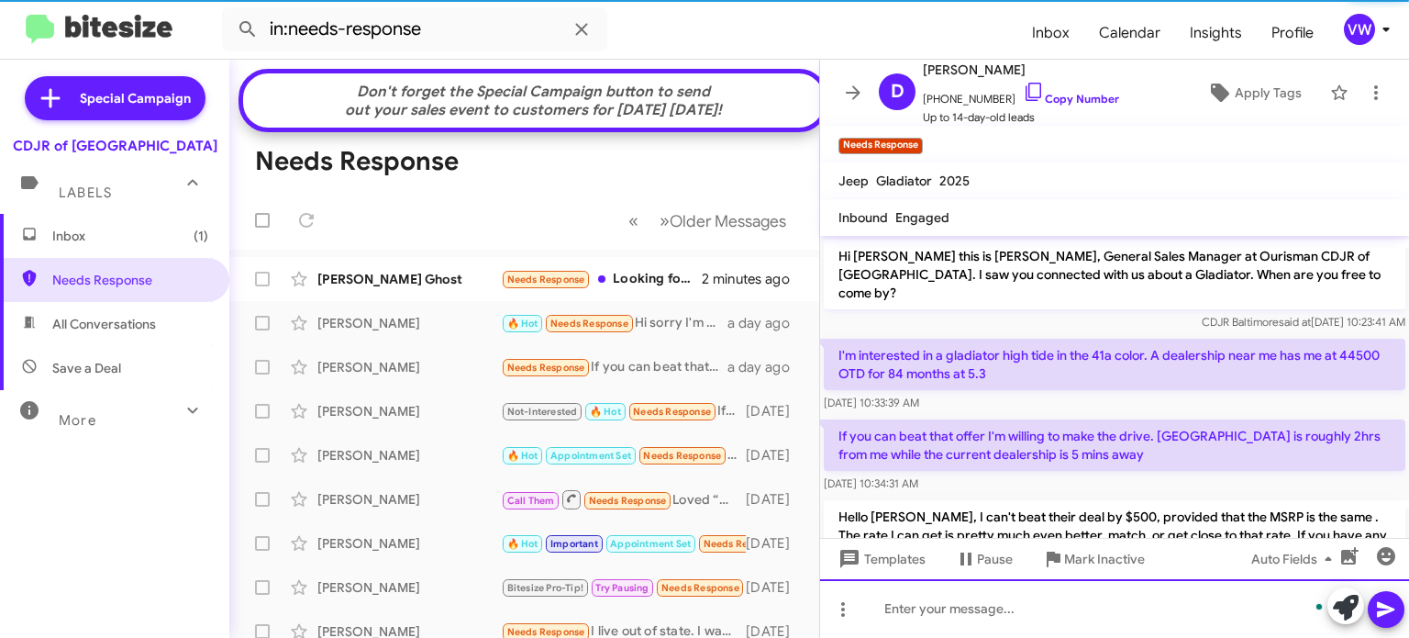
scroll to position [57, 0]
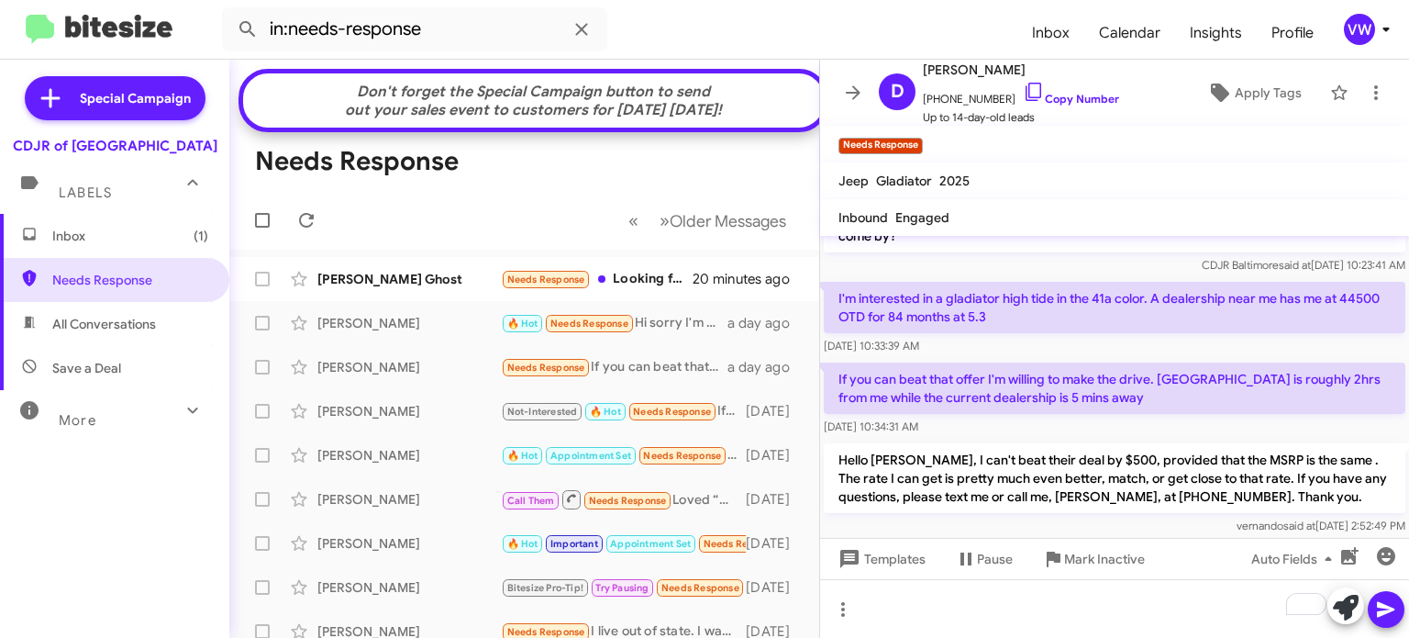
click at [1254, 439] on div "Hello David, I can't beat their deal by $500, provided that the MSRP is the sam…" at bounding box center [1114, 488] width 589 height 99
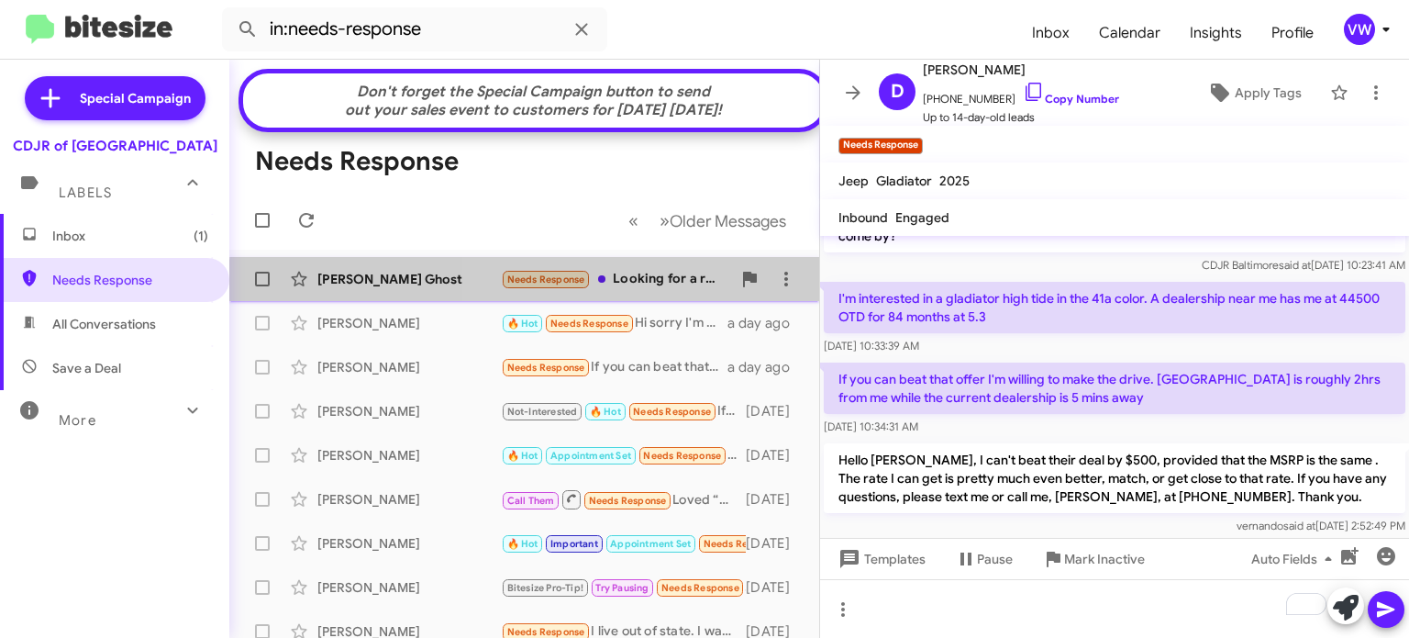
click at [678, 287] on div "Needs Response Looking for a red fiat 500" at bounding box center [616, 279] width 230 height 21
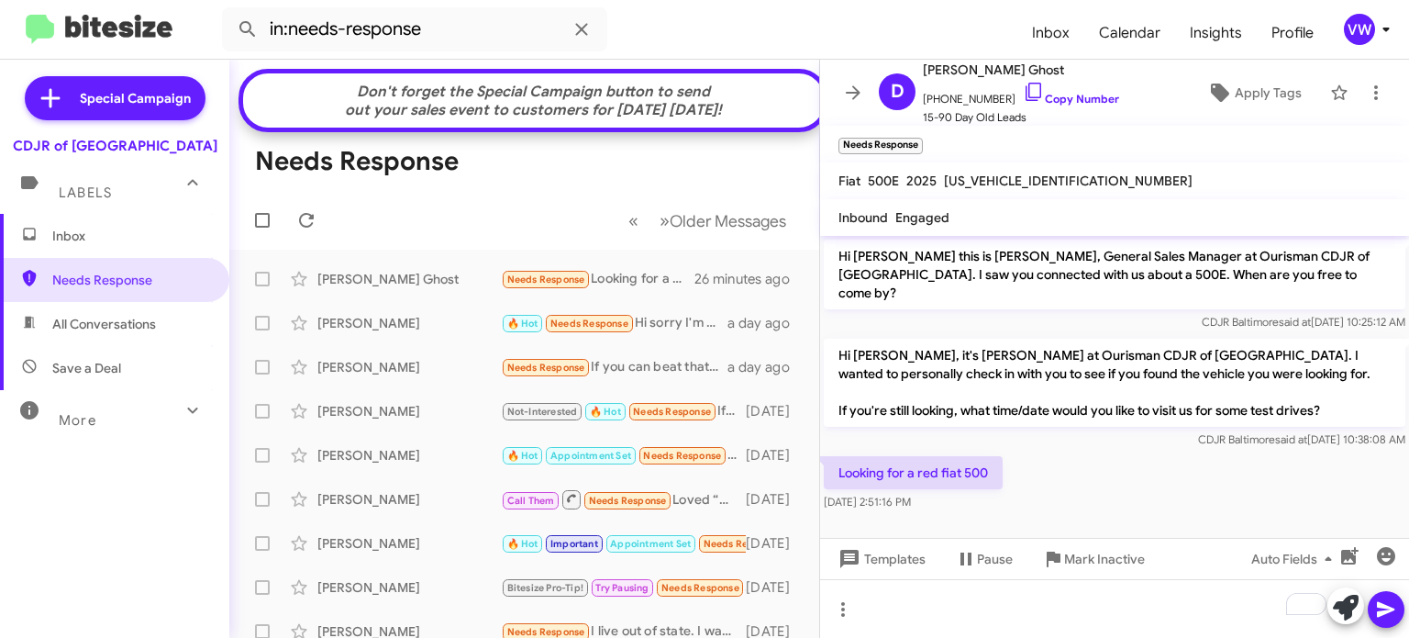
click at [978, 353] on p "Hi Daisey, it's Vernando Ware at Ourisman CDJR of Baltimore. I wanted to person…" at bounding box center [1115, 382] width 582 height 88
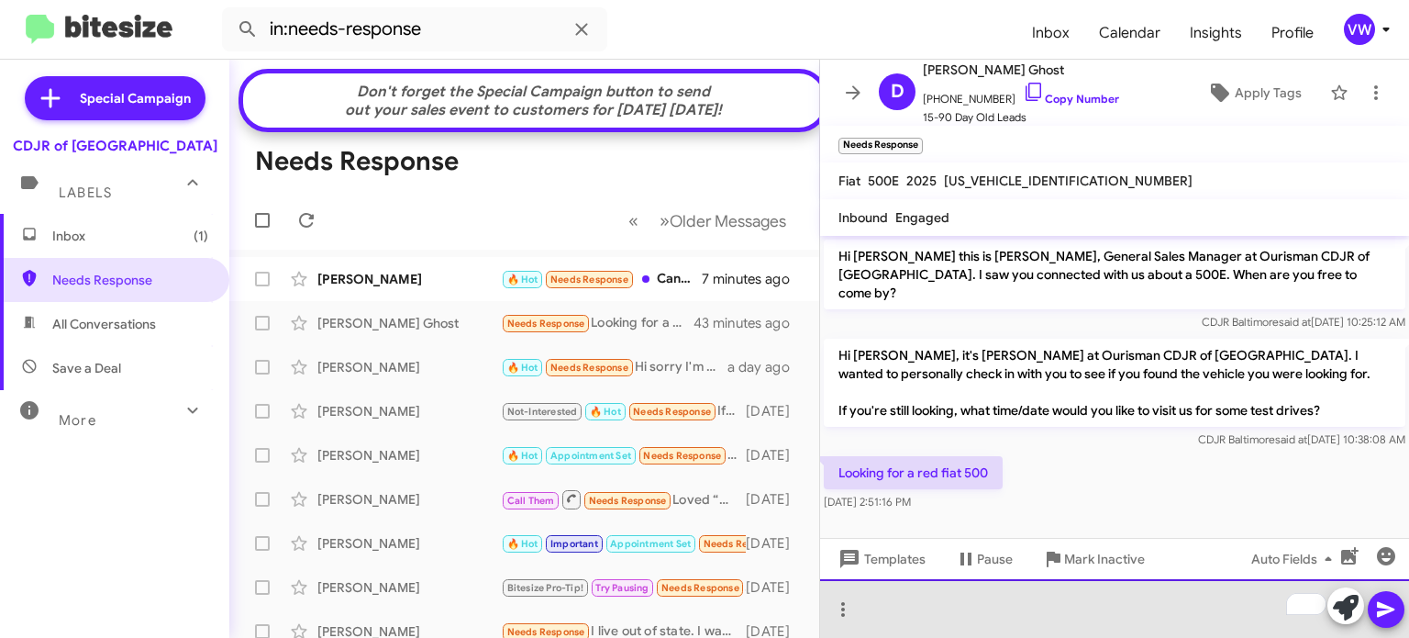
click at [896, 601] on div "To enrich screen reader interactions, please activate Accessibility in Grammarl…" at bounding box center [1114, 608] width 589 height 59
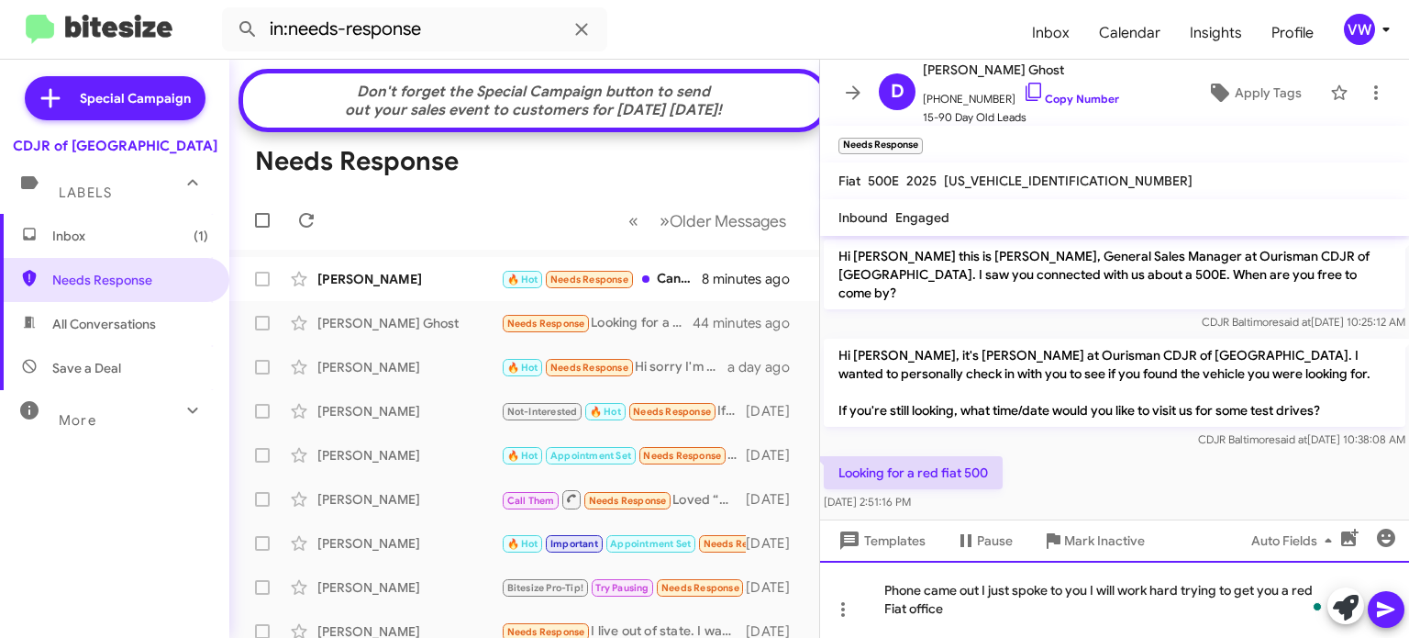
click at [979, 587] on div "Phone came out I just spoke to you I will work hard trying to get you a red Fia…" at bounding box center [1114, 598] width 589 height 77
click at [1002, 618] on div "Thank you I just spoke to you I will work hard trying to get you a red Fiat off…" at bounding box center [1114, 598] width 589 height 77
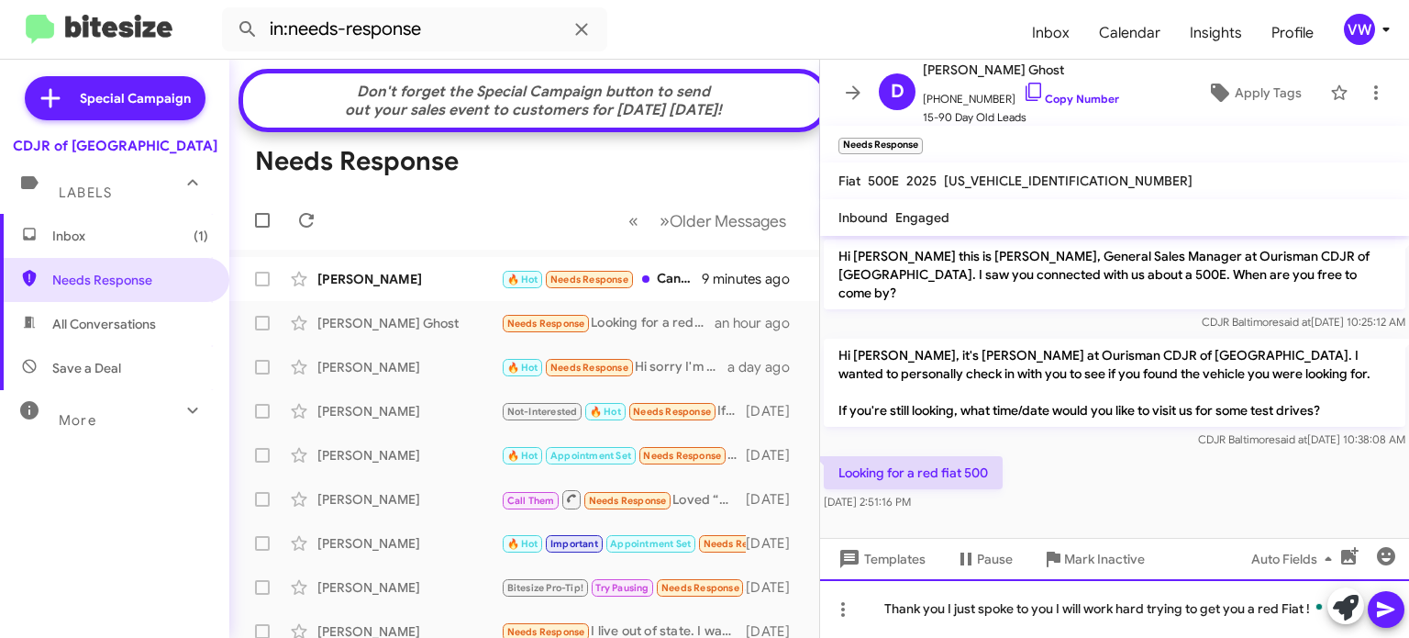
click at [1148, 607] on div "Thank you I just spoke to you I will work hard trying to get you a red Fiat !" at bounding box center [1114, 608] width 589 height 59
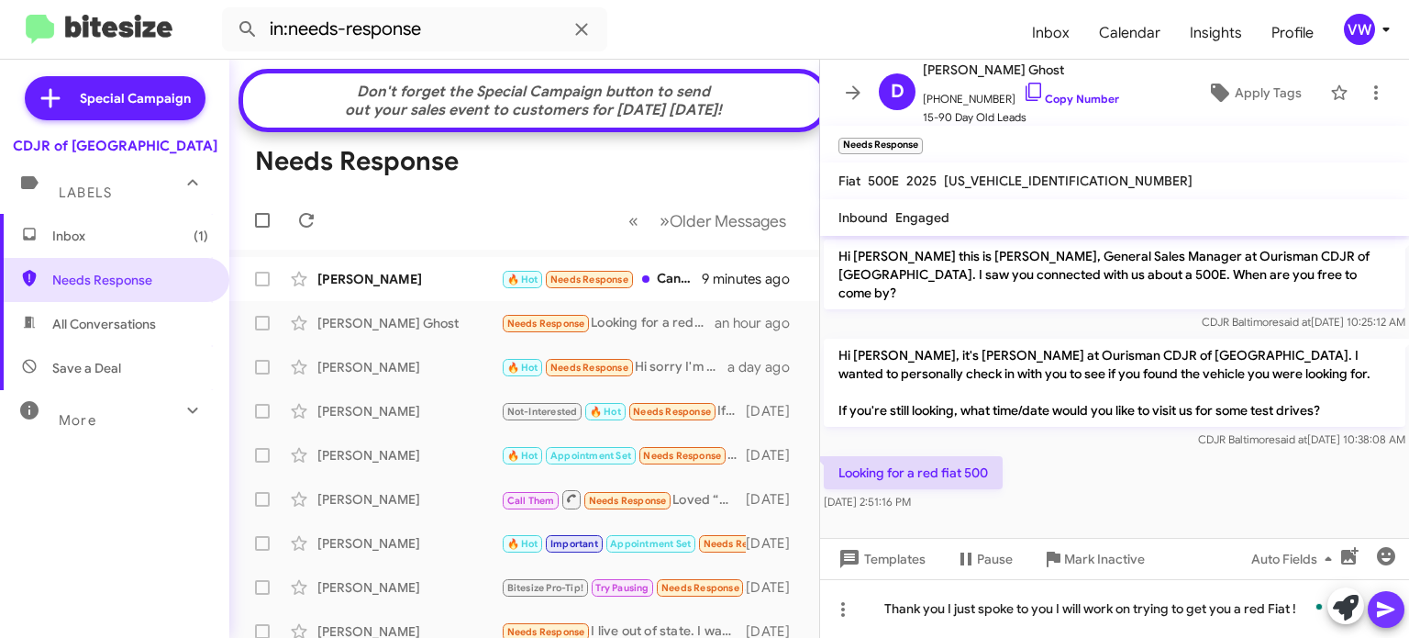
click at [1373, 599] on button at bounding box center [1386, 609] width 37 height 37
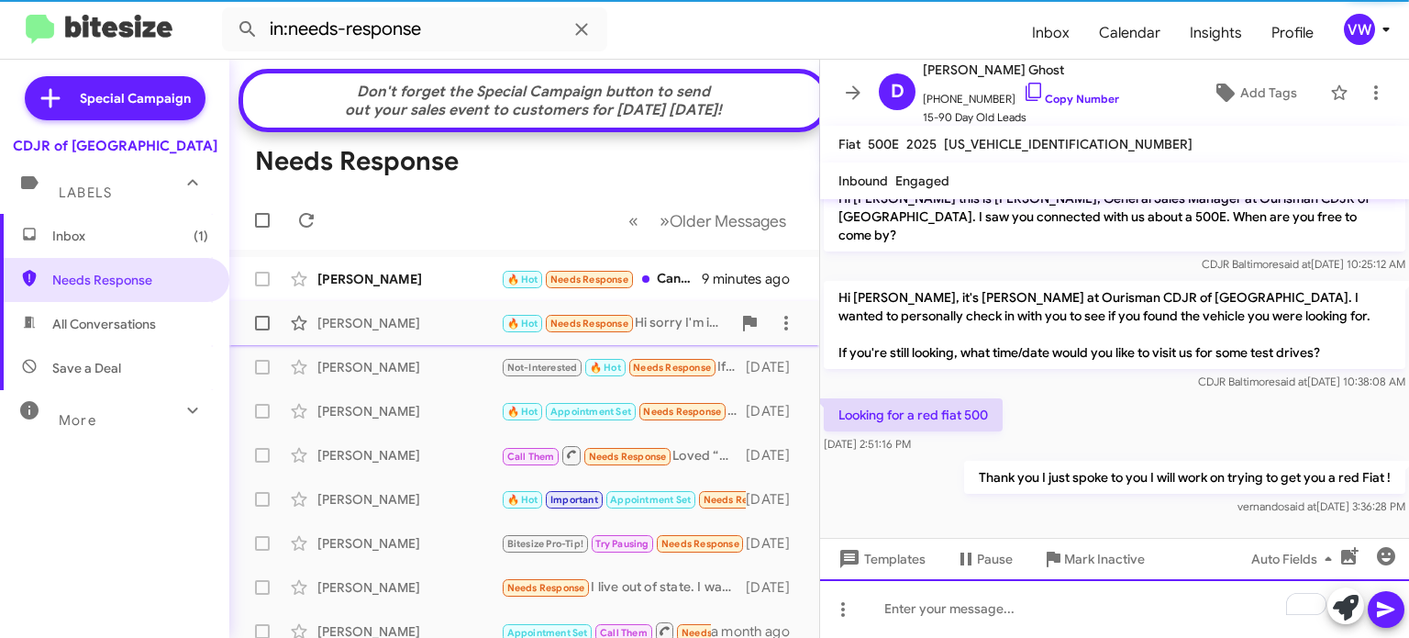
scroll to position [2, 0]
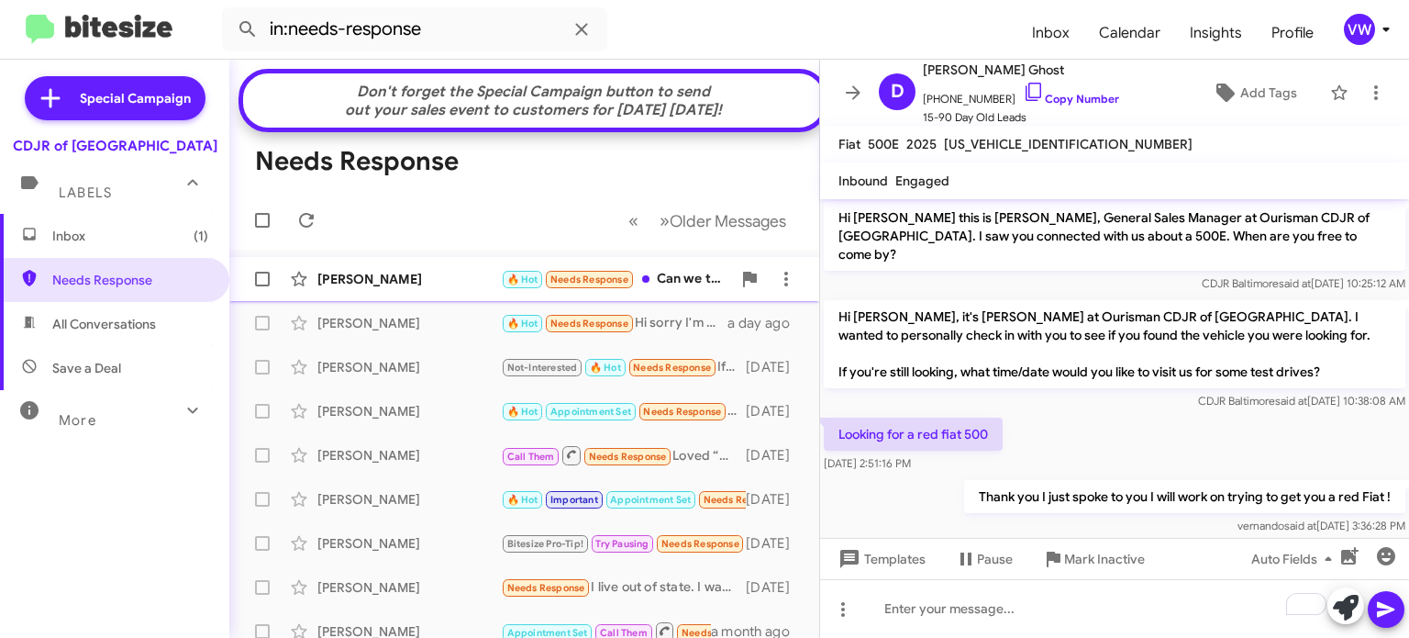
click at [582, 283] on span "Needs Response" at bounding box center [589, 279] width 78 height 12
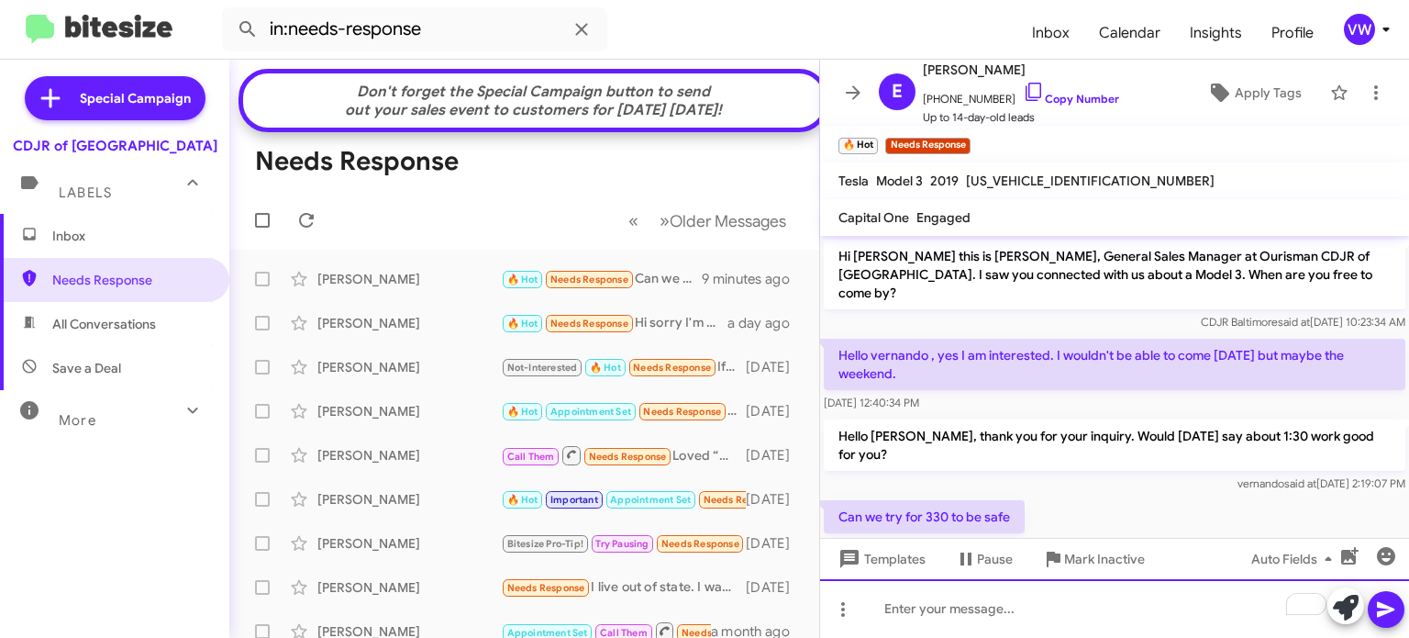
click at [927, 612] on div "To enrich screen reader interactions, please activate Accessibility in Grammarl…" at bounding box center [1114, 608] width 589 height 59
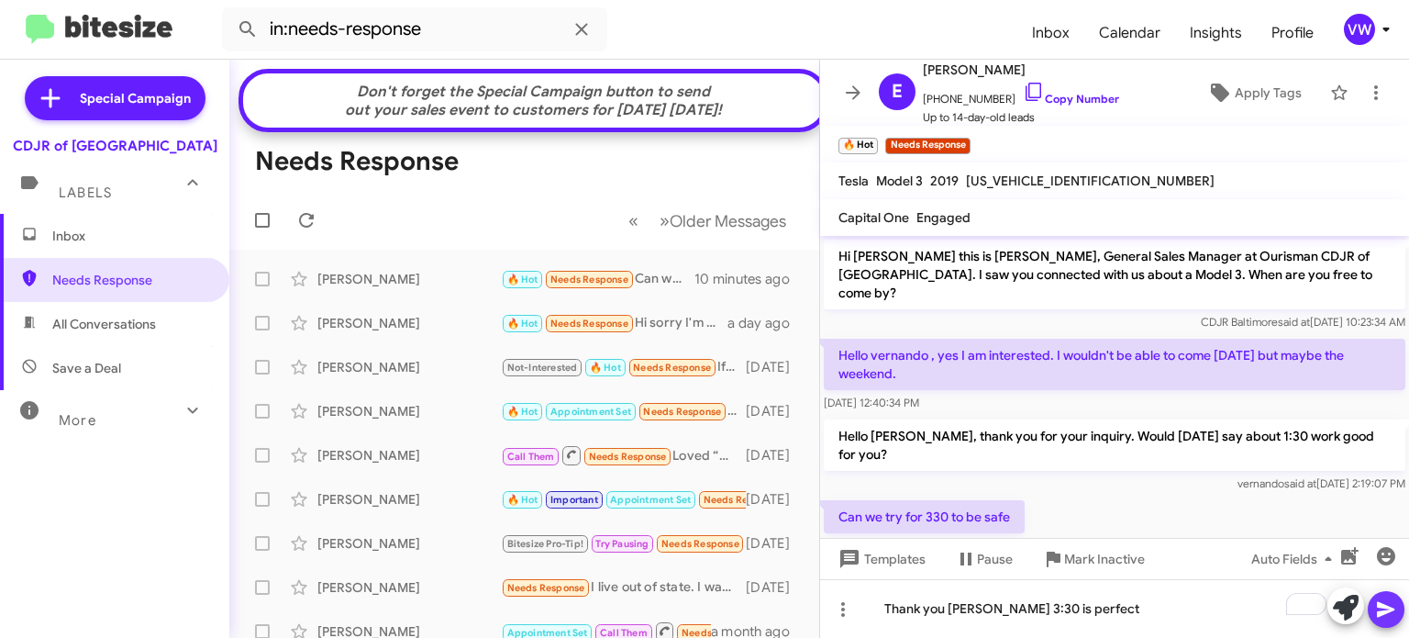
click at [1396, 604] on icon at bounding box center [1386, 609] width 22 height 22
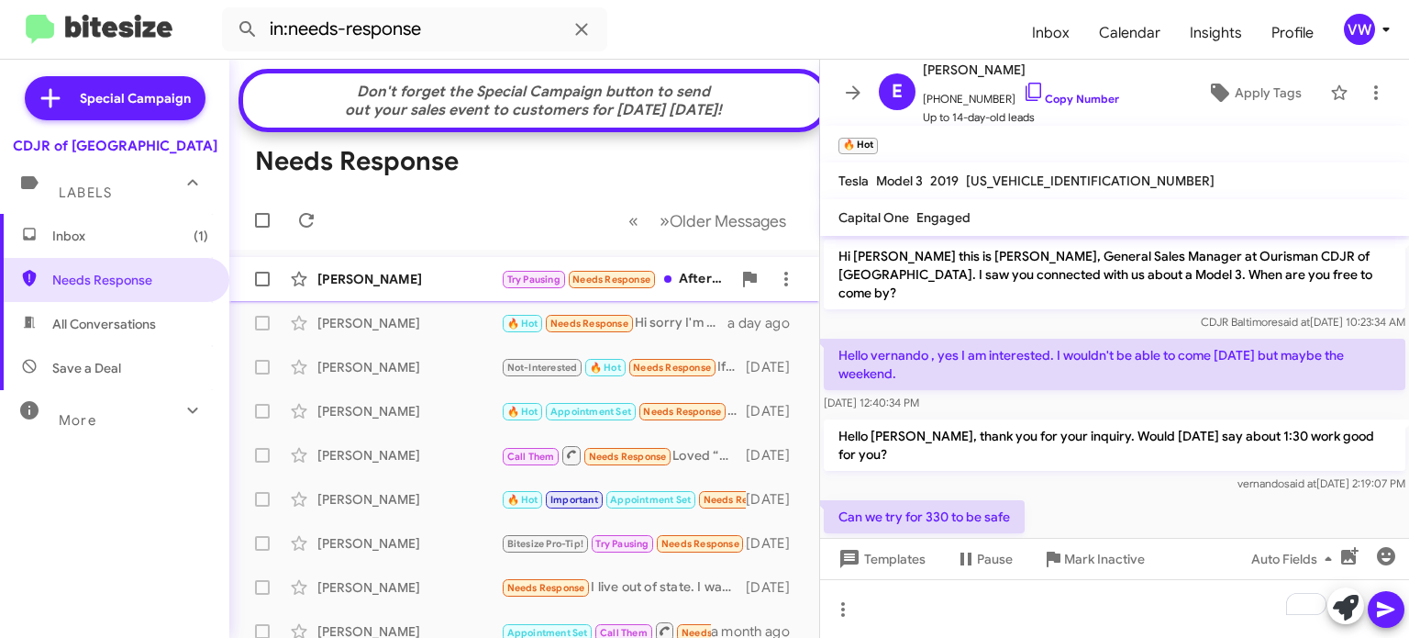
click at [605, 278] on span "Needs Response" at bounding box center [611, 279] width 78 height 12
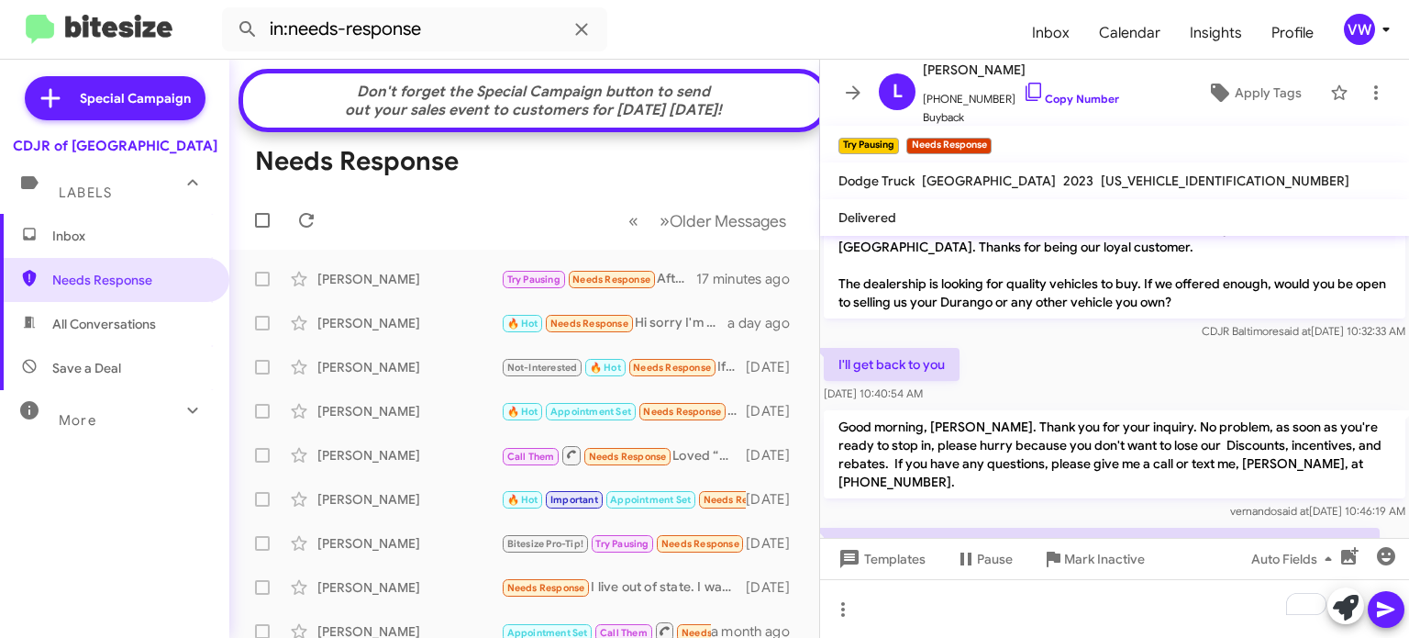
scroll to position [75, 0]
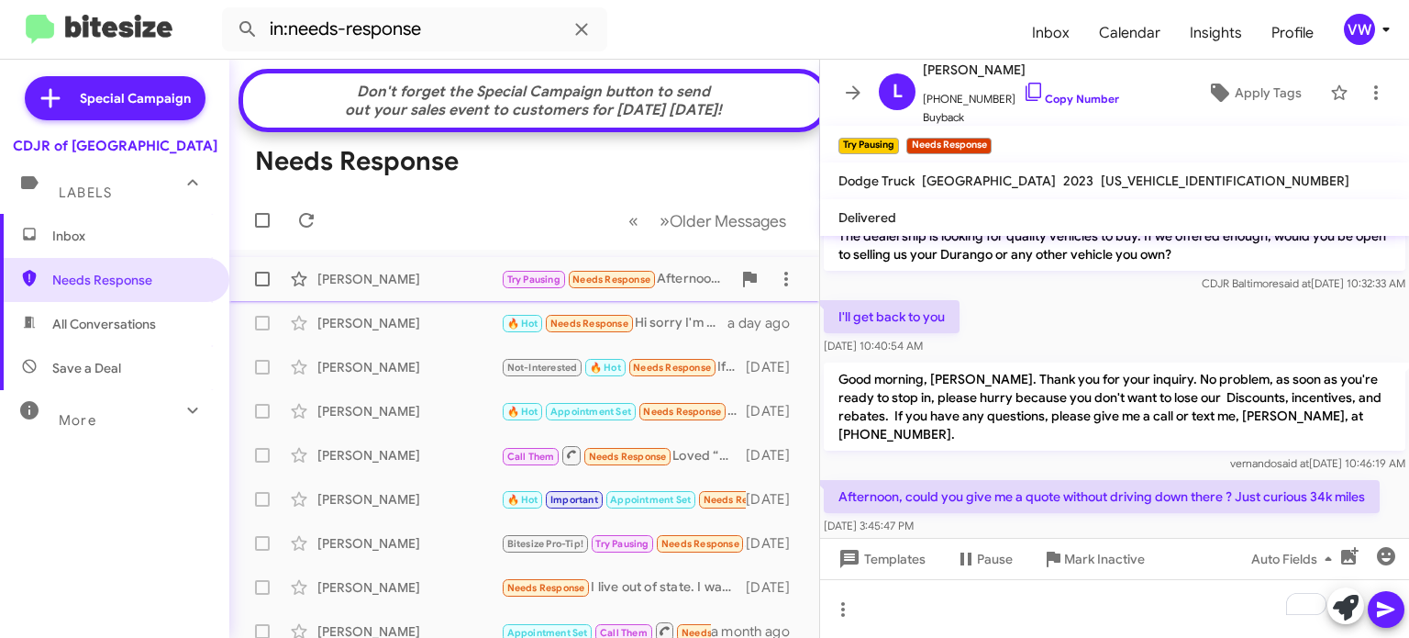
click at [630, 276] on span "Needs Response" at bounding box center [611, 279] width 78 height 12
